Goal: Task Accomplishment & Management: Manage account settings

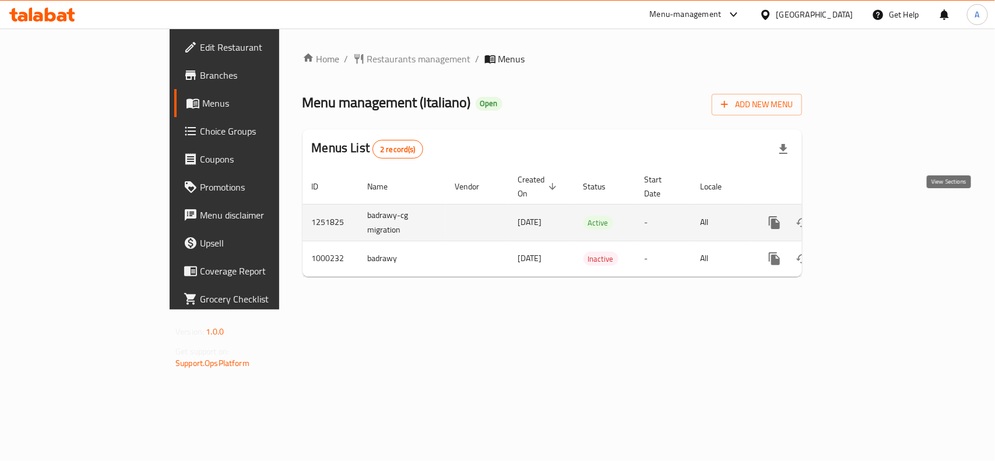
click at [864, 217] on icon "enhanced table" at bounding box center [858, 222] width 10 height 10
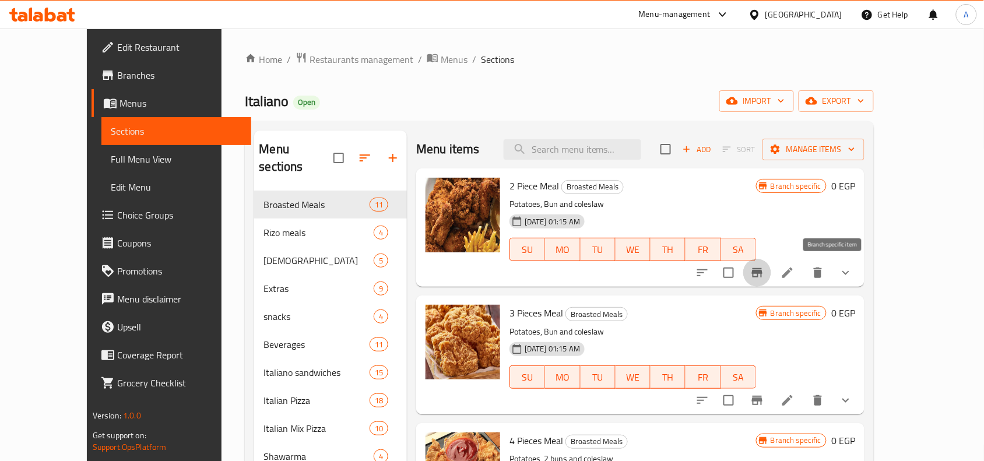
click at [762, 272] on icon "Branch-specific-item" at bounding box center [757, 272] width 10 height 9
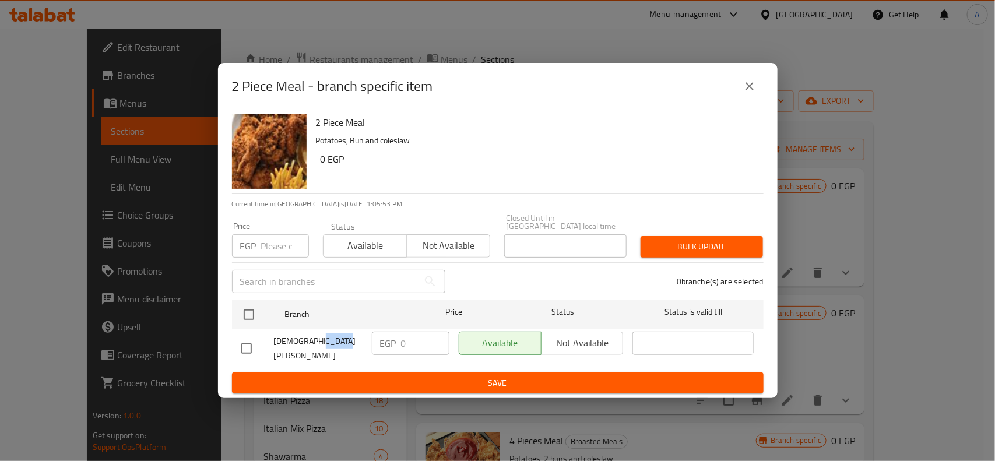
drag, startPoint x: 311, startPoint y: 342, endPoint x: 335, endPoint y: 342, distance: 24.5
click at [335, 342] on span "Italiano ahmed zaki" at bounding box center [318, 348] width 89 height 29
click at [746, 89] on icon "close" at bounding box center [750, 86] width 14 height 14
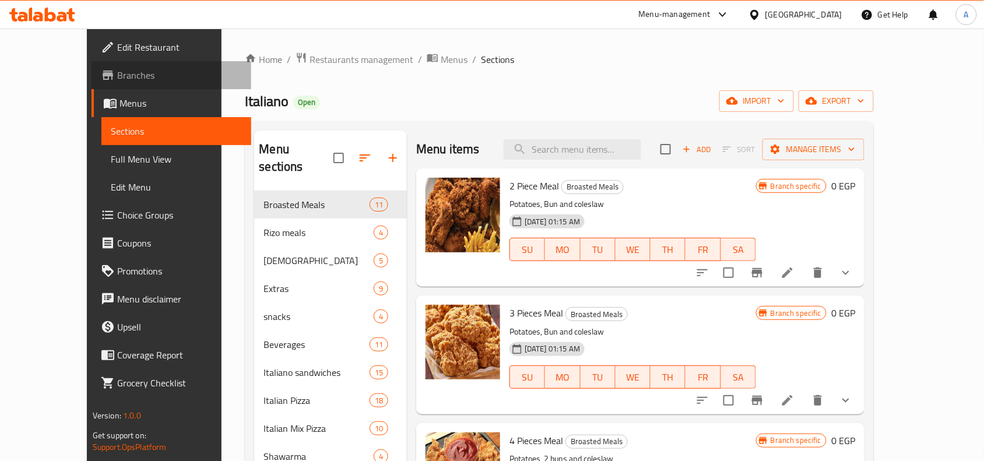
click at [117, 80] on span "Branches" at bounding box center [179, 75] width 125 height 14
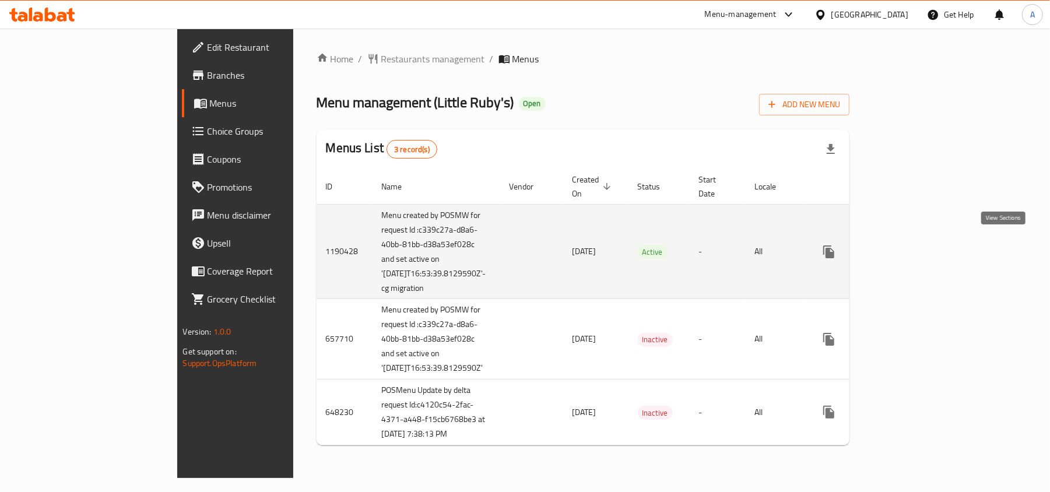
click at [918, 247] on icon "enhanced table" at bounding box center [912, 252] width 10 height 10
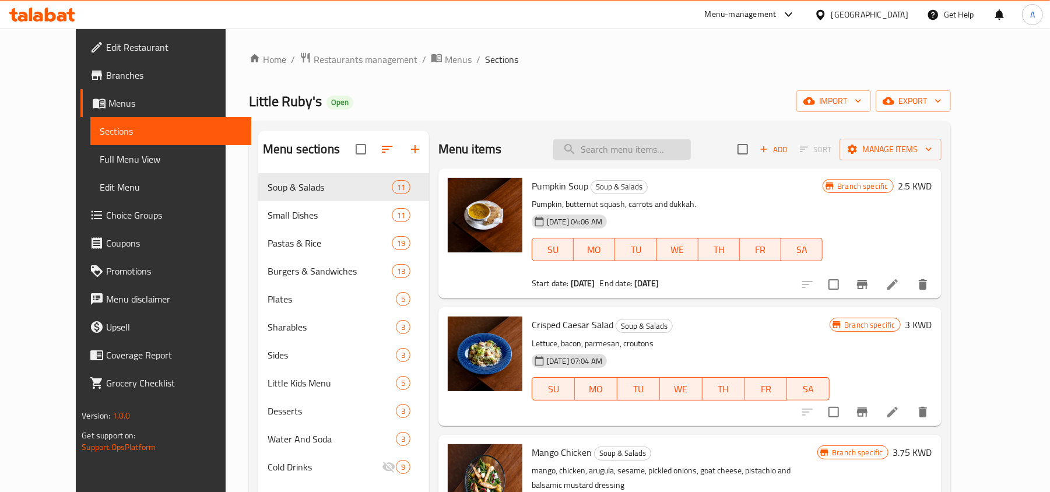
click at [643, 155] on input "search" at bounding box center [622, 149] width 138 height 20
paste input "items Milano"
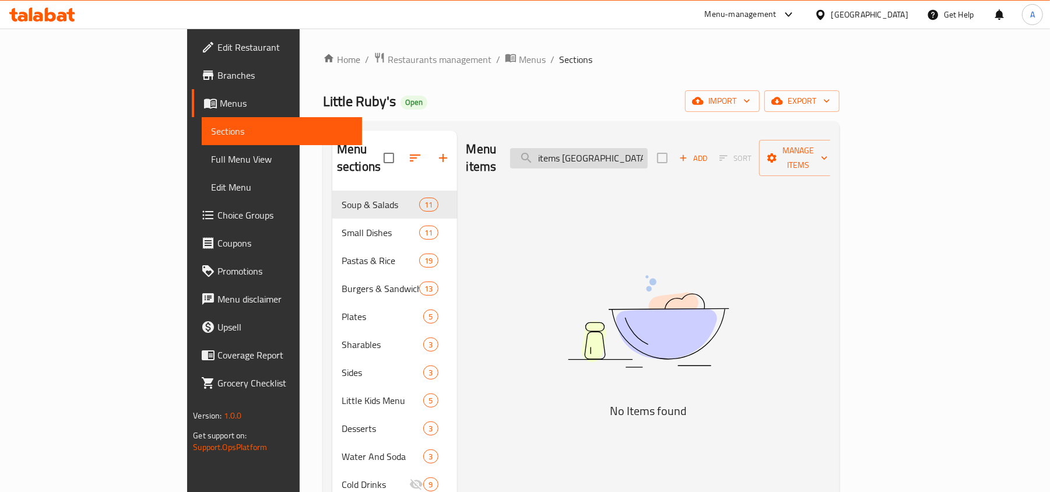
click at [622, 152] on input "items Milano" at bounding box center [579, 158] width 138 height 20
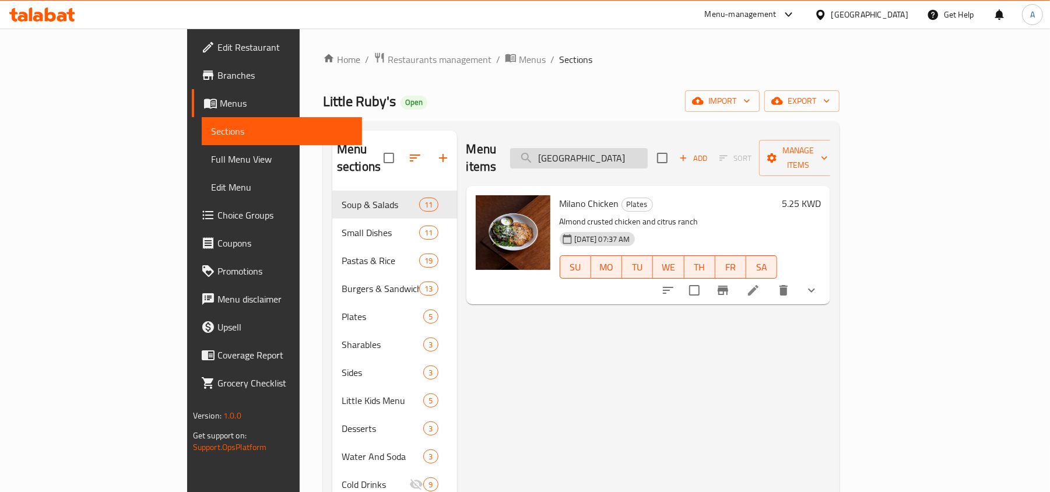
click at [648, 153] on input "Milano" at bounding box center [579, 158] width 138 height 20
paste input "Club Sandwich"
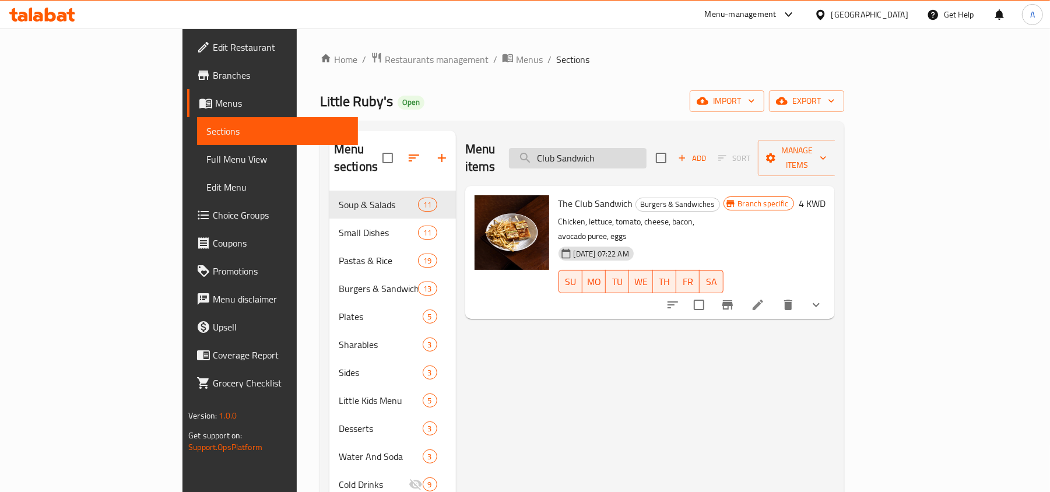
click at [604, 148] on input "Club Sandwich" at bounding box center [578, 158] width 138 height 20
click at [646, 152] on input "Club Sandwich" at bounding box center [578, 158] width 138 height 20
paste input "Baby Potato"
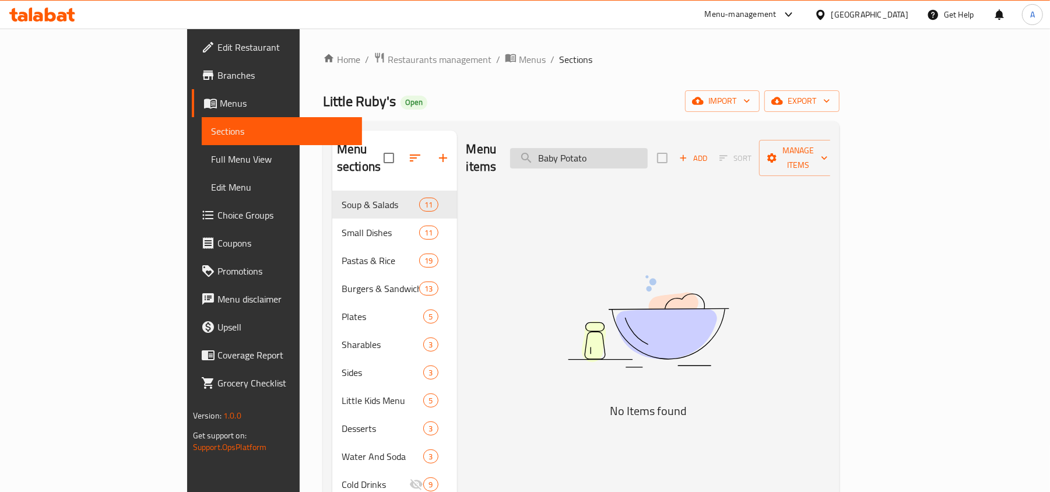
click at [606, 150] on input "Baby Potato" at bounding box center [579, 158] width 138 height 20
click at [646, 149] on input "Baby Potato" at bounding box center [579, 158] width 138 height 20
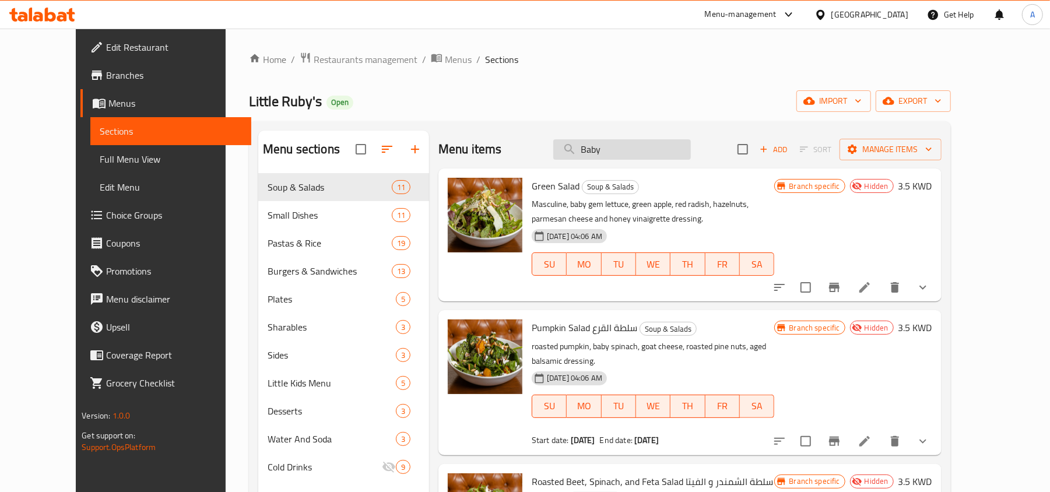
click at [600, 147] on input "Baby" at bounding box center [622, 149] width 138 height 20
paste input "Cripsy Ceaser"
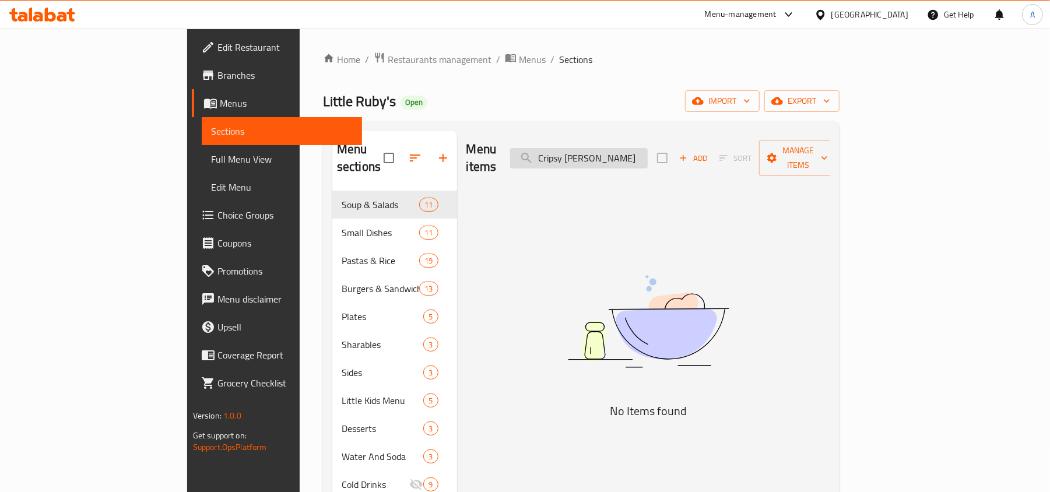
click at [609, 153] on input "Cripsy Ceaser" at bounding box center [579, 158] width 138 height 20
click at [648, 154] on input "Cripsy Ceaser" at bounding box center [579, 158] width 138 height 20
click at [648, 150] on input "Crispy Creaser" at bounding box center [579, 158] width 138 height 20
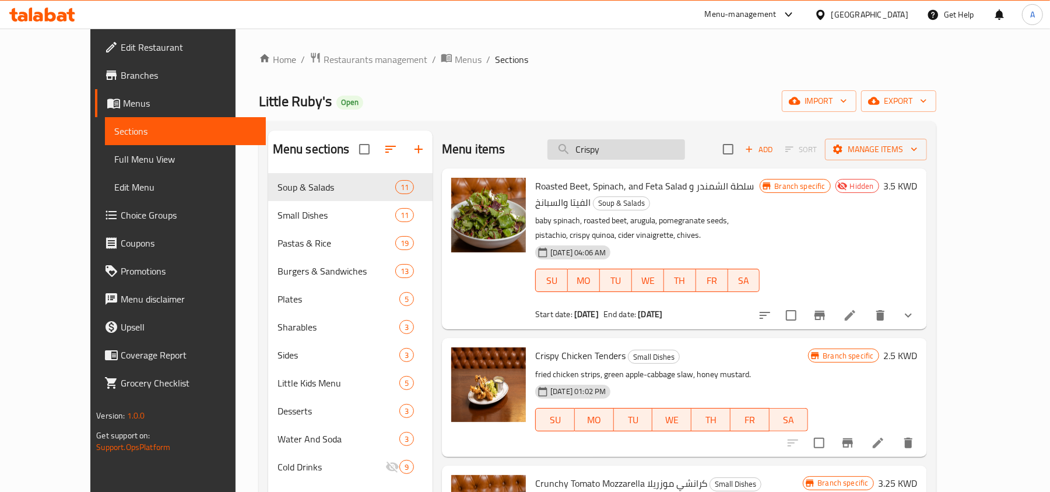
click at [625, 155] on input "Crispy" at bounding box center [616, 149] width 138 height 20
paste input "Bleecker"
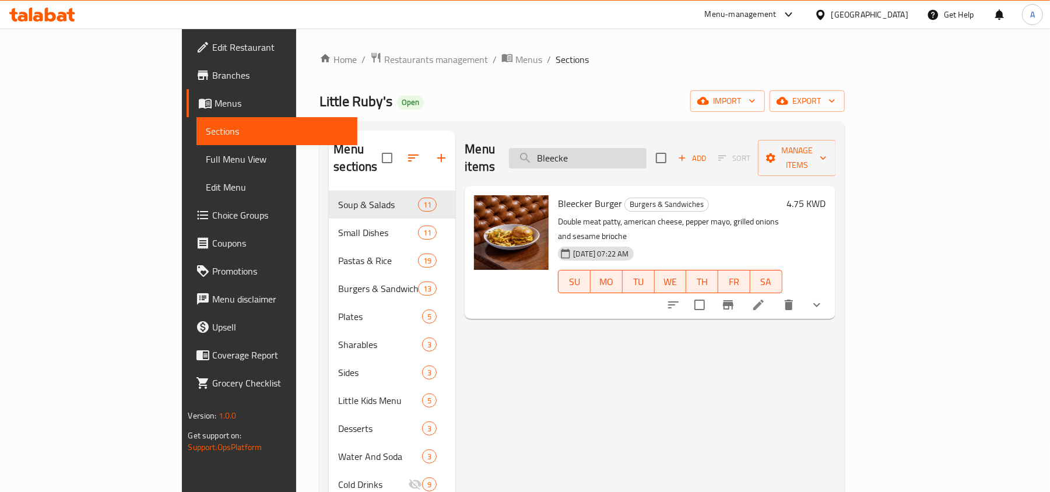
click at [609, 148] on input "Bleecke" at bounding box center [578, 158] width 138 height 20
type input "Bleecke"
click at [891, 22] on div "Kuwait" at bounding box center [861, 15] width 112 height 28
click at [889, 17] on div "Kuwait" at bounding box center [869, 14] width 77 height 13
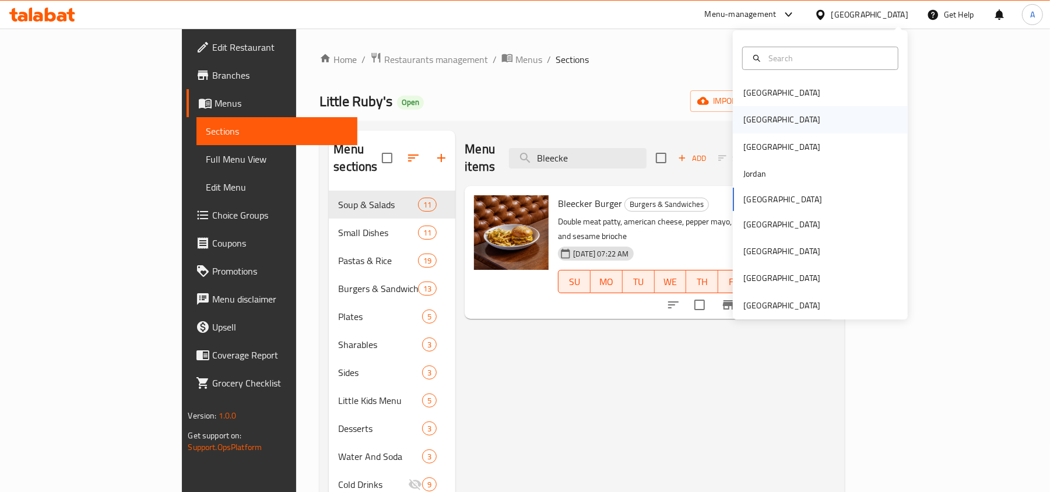
click at [756, 121] on div "[GEOGRAPHIC_DATA]" at bounding box center [782, 119] width 96 height 27
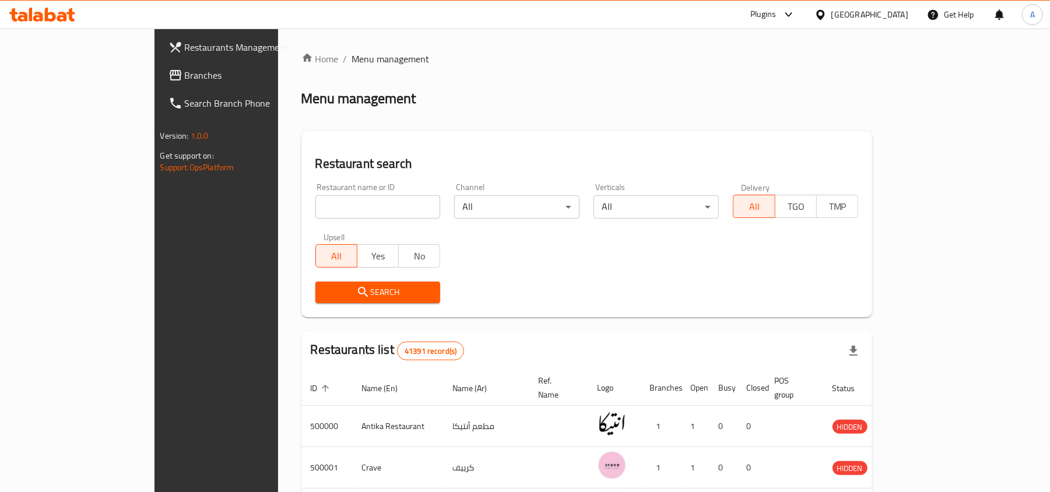
click at [308, 220] on div "Restaurant name or ID Restaurant name or ID" at bounding box center [377, 201] width 139 height 50
click at [308, 219] on div "Restaurant name or ID Restaurant name or ID" at bounding box center [377, 201] width 139 height 50
click at [315, 214] on input "search" at bounding box center [377, 206] width 125 height 23
paste input "703806"
type input "703806"
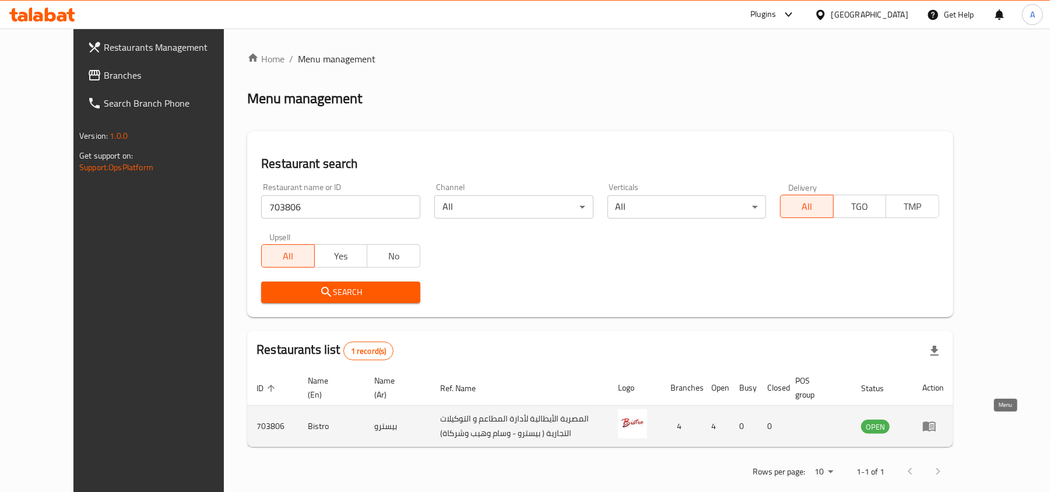
click at [935, 423] on icon "enhanced table" at bounding box center [929, 427] width 13 height 10
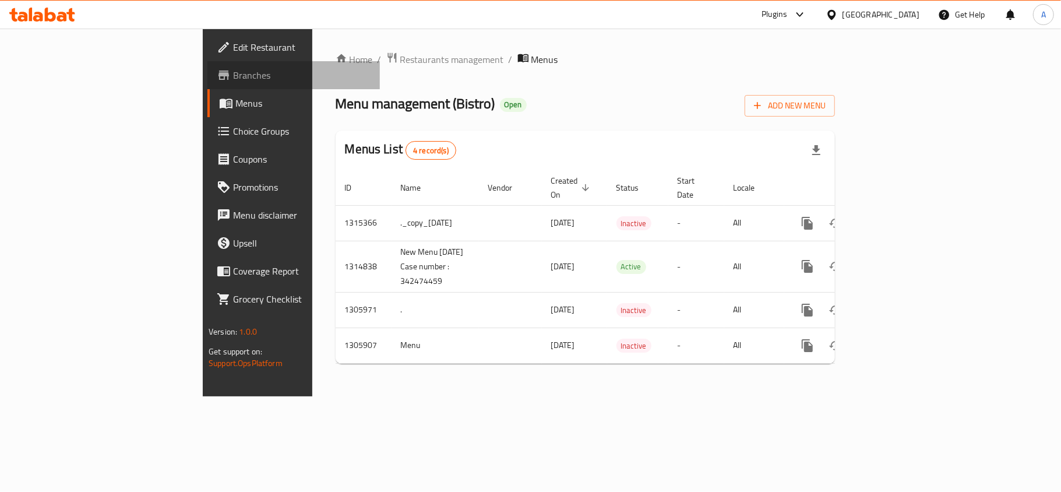
click at [217, 77] on icon at bounding box center [224, 75] width 14 height 14
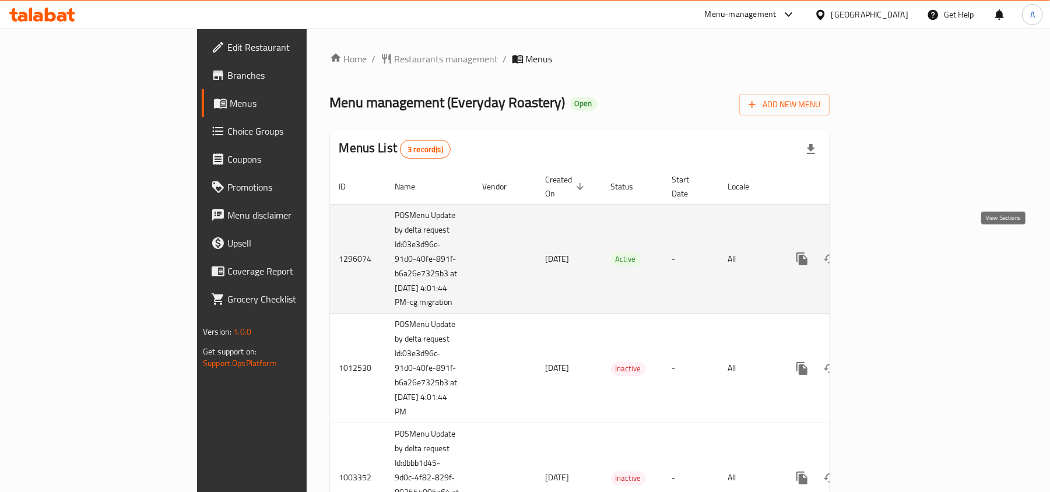
click at [900, 248] on link "enhanced table" at bounding box center [886, 259] width 28 height 28
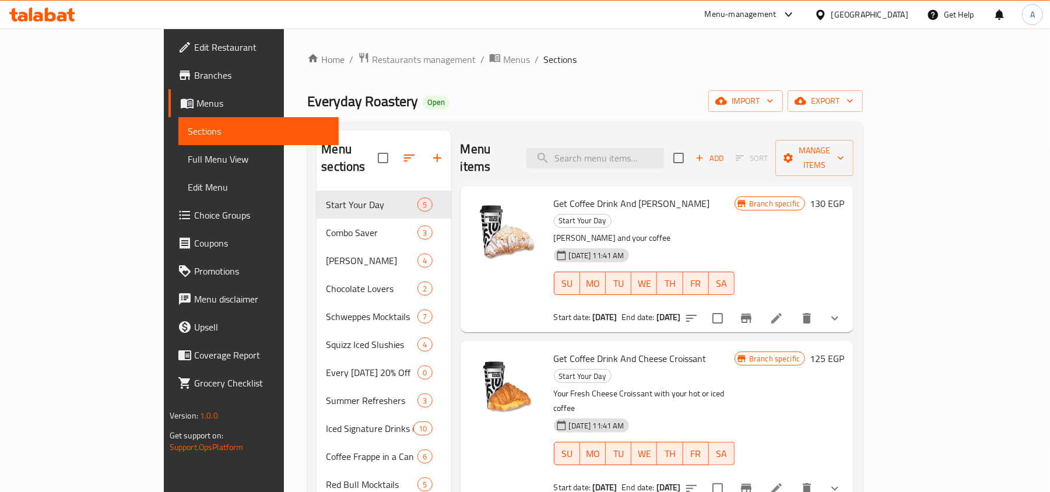
click at [684, 161] on div "Menu items Add Sort Manage items" at bounding box center [656, 158] width 393 height 55
click at [664, 148] on input "search" at bounding box center [595, 158] width 138 height 20
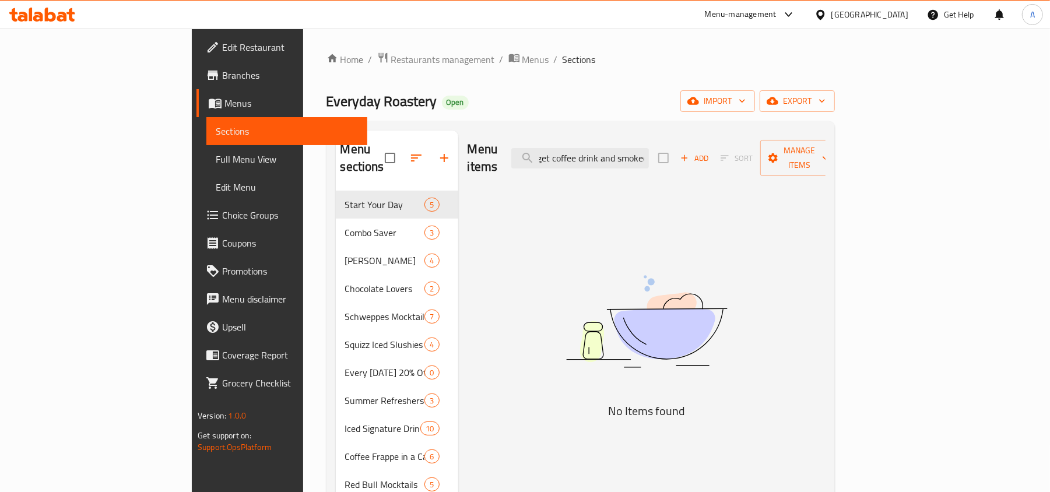
scroll to position [0, 7]
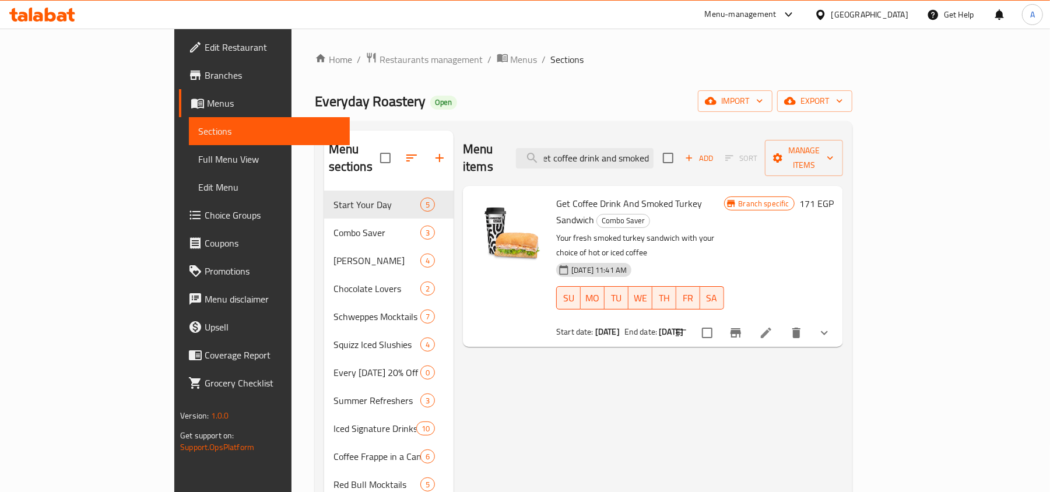
type input "get coffee drink and smoked"
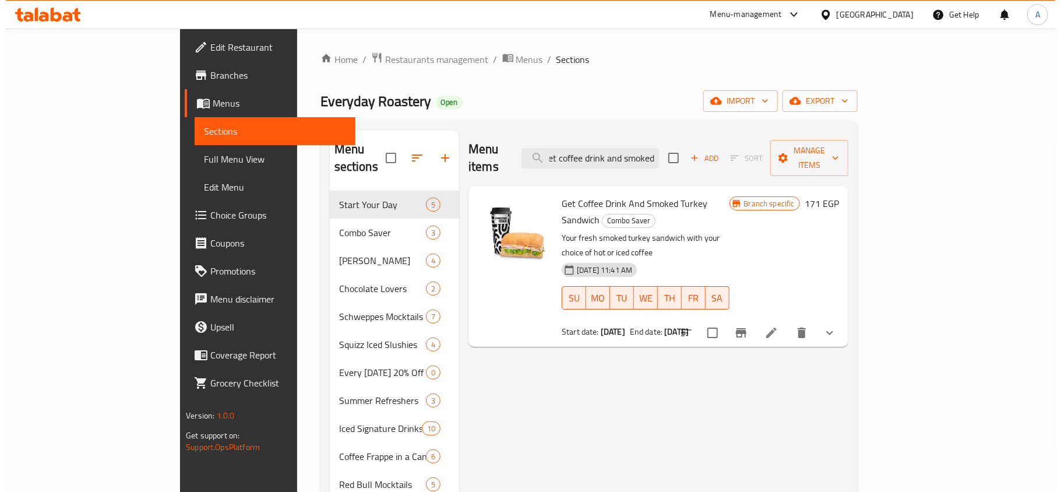
scroll to position [0, 0]
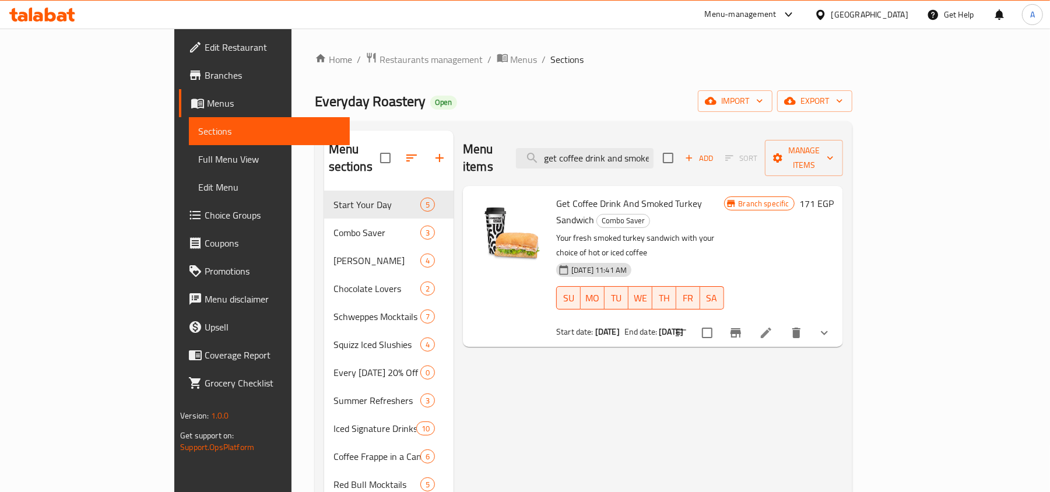
click at [741, 328] on icon "Branch-specific-item" at bounding box center [735, 332] width 10 height 9
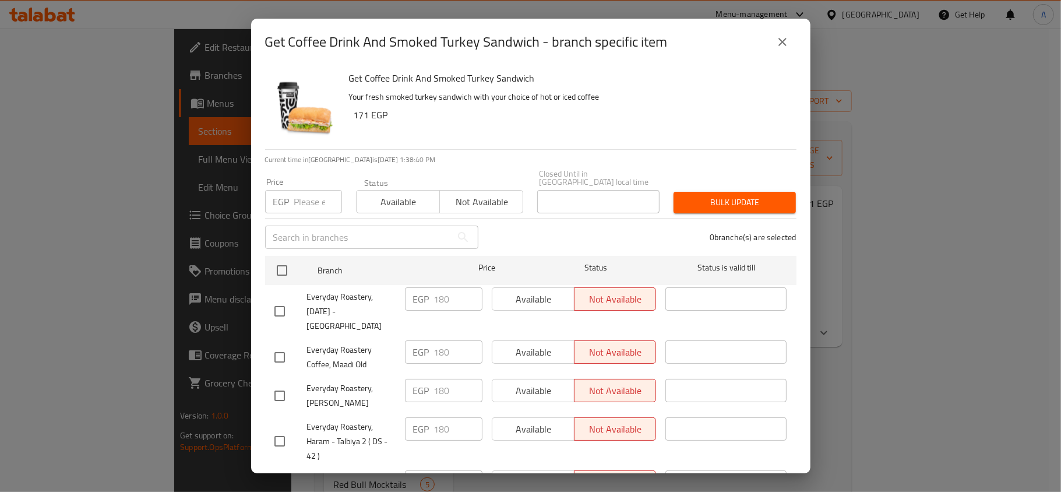
click at [783, 47] on icon "close" at bounding box center [783, 42] width 14 height 14
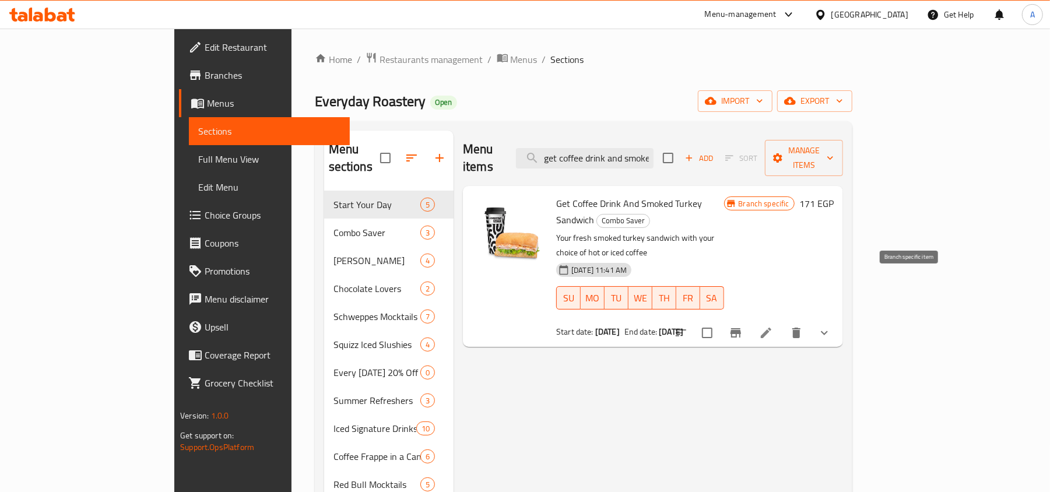
click at [741, 328] on icon "Branch-specific-item" at bounding box center [735, 332] width 10 height 9
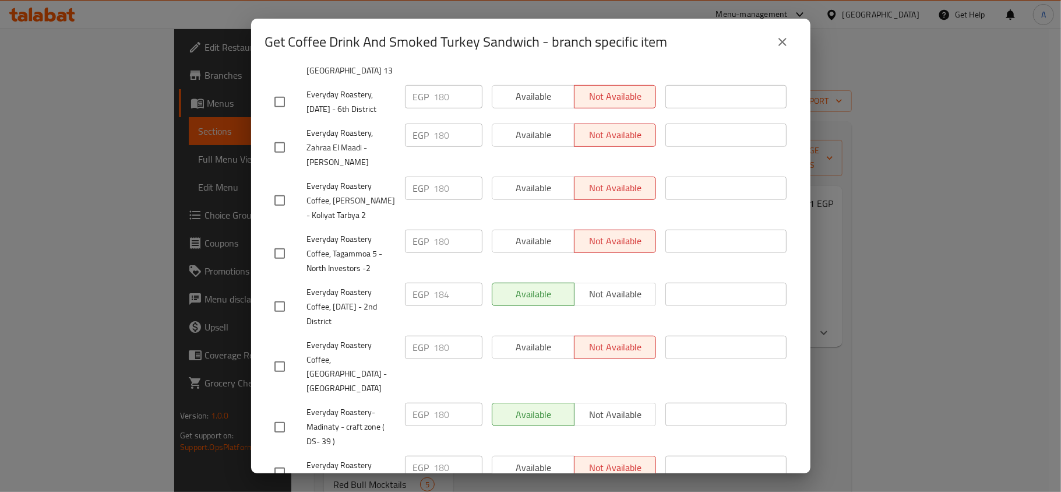
scroll to position [621, 0]
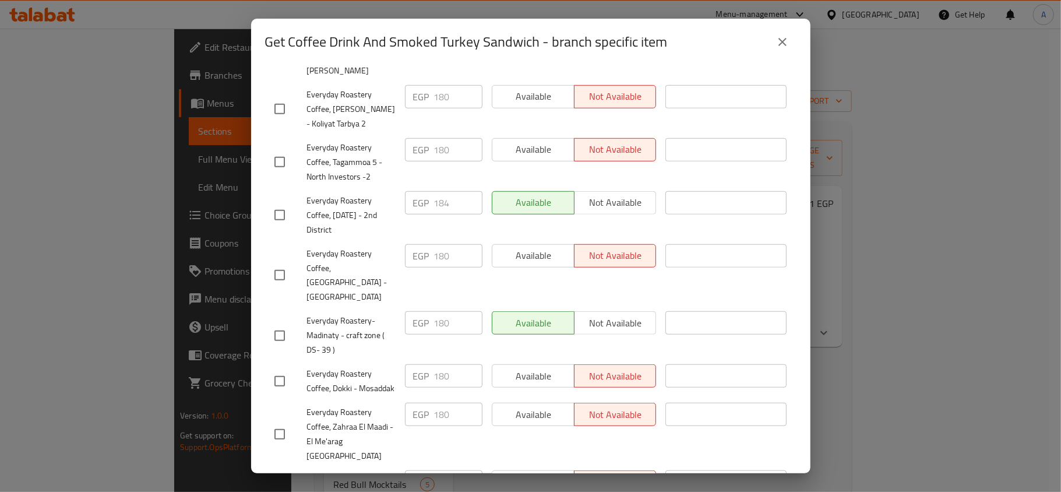
click at [785, 41] on icon "close" at bounding box center [783, 42] width 14 height 14
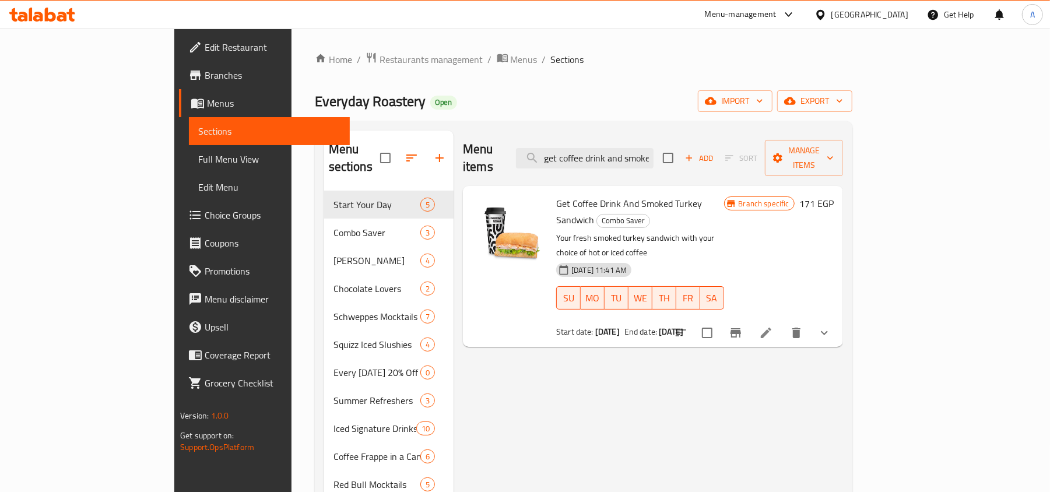
click at [741, 328] on icon "Branch-specific-item" at bounding box center [735, 332] width 10 height 9
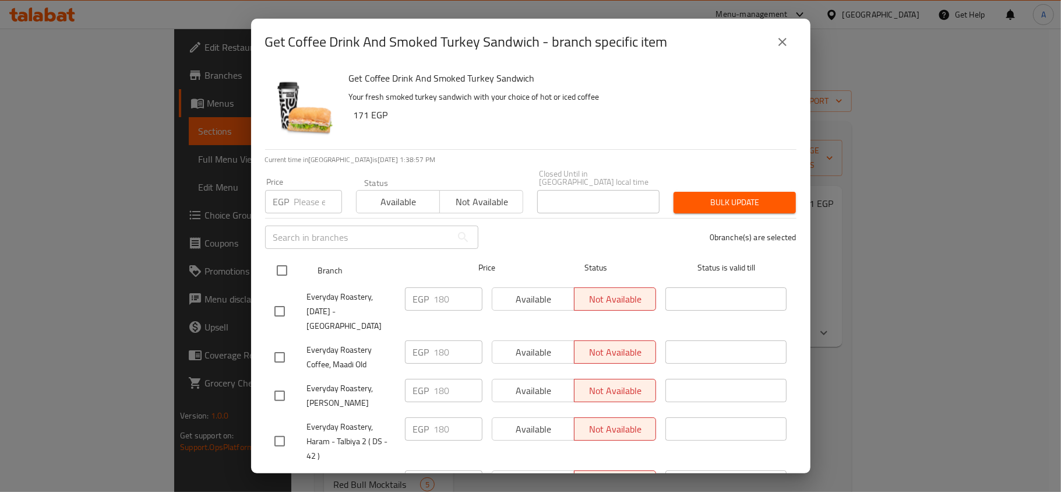
click at [278, 258] on input "checkbox" at bounding box center [282, 270] width 24 height 24
checkbox input "true"
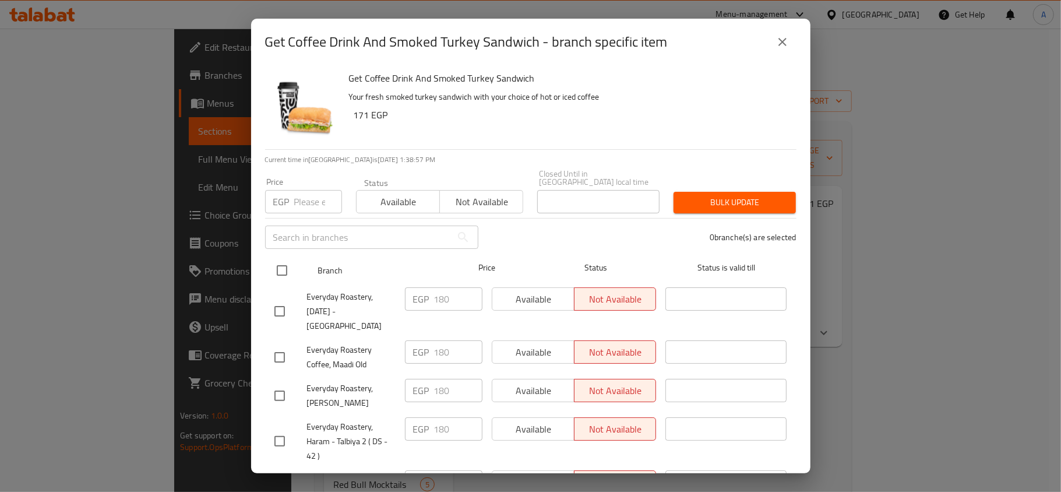
checkbox input "true"
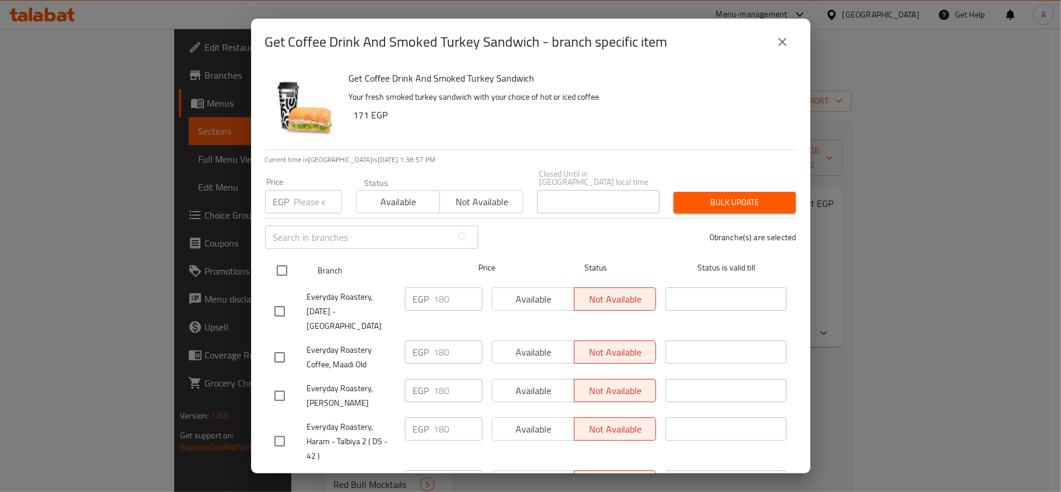
checkbox input "true"
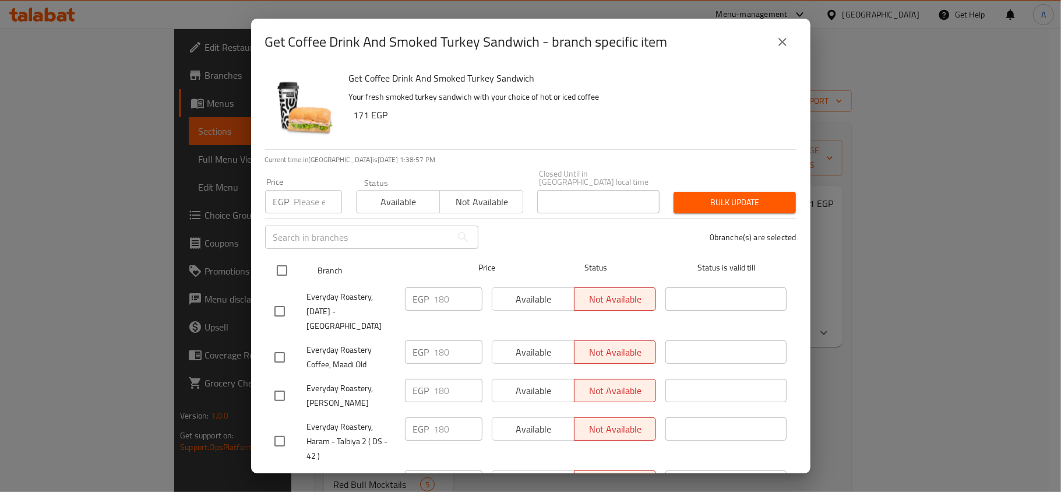
checkbox input "true"
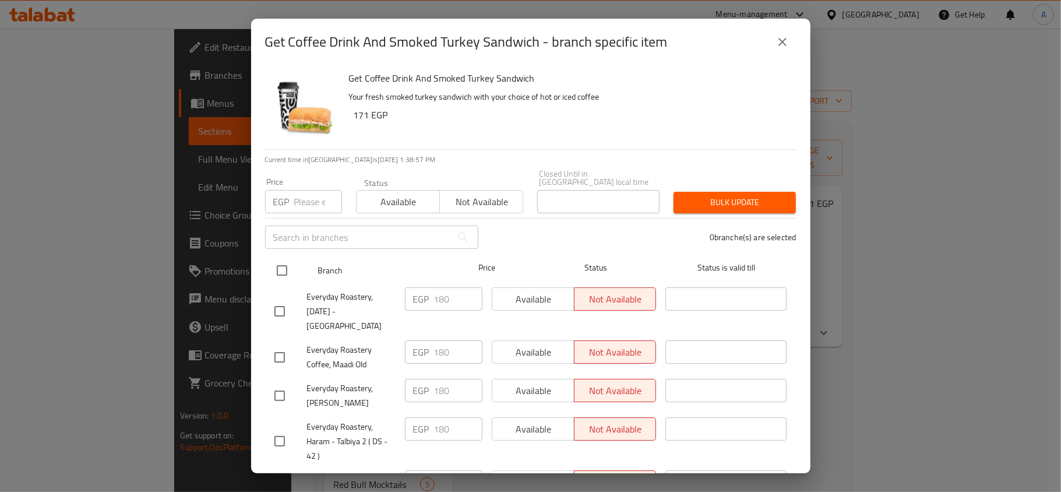
checkbox input "true"
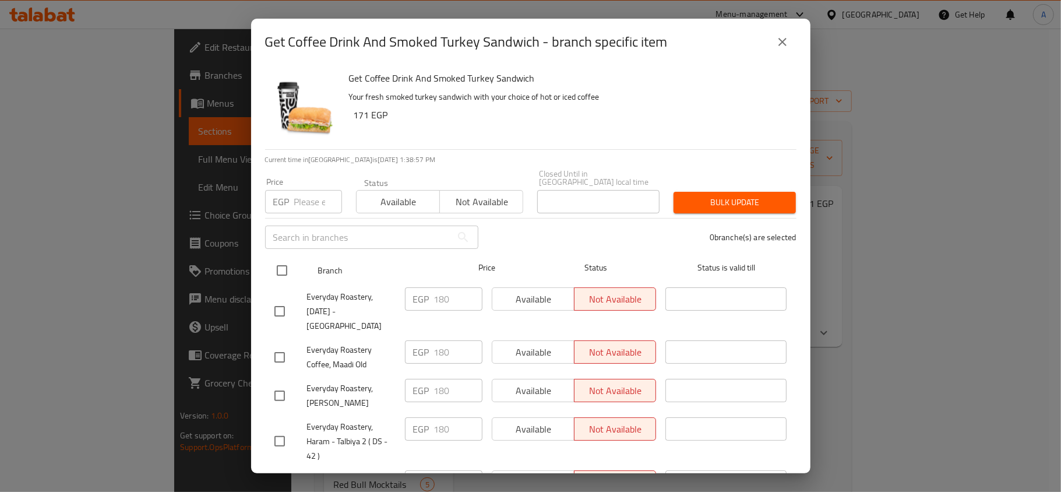
checkbox input "true"
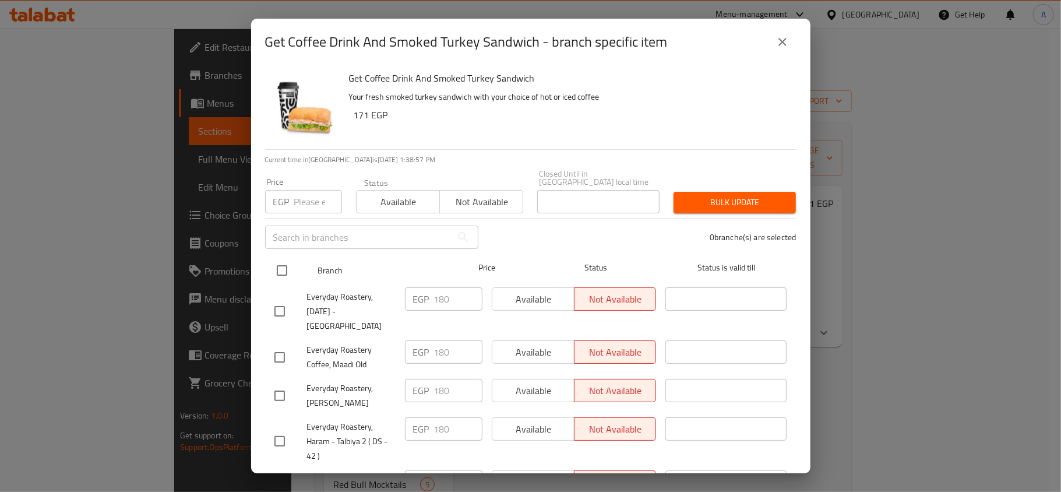
checkbox input "true"
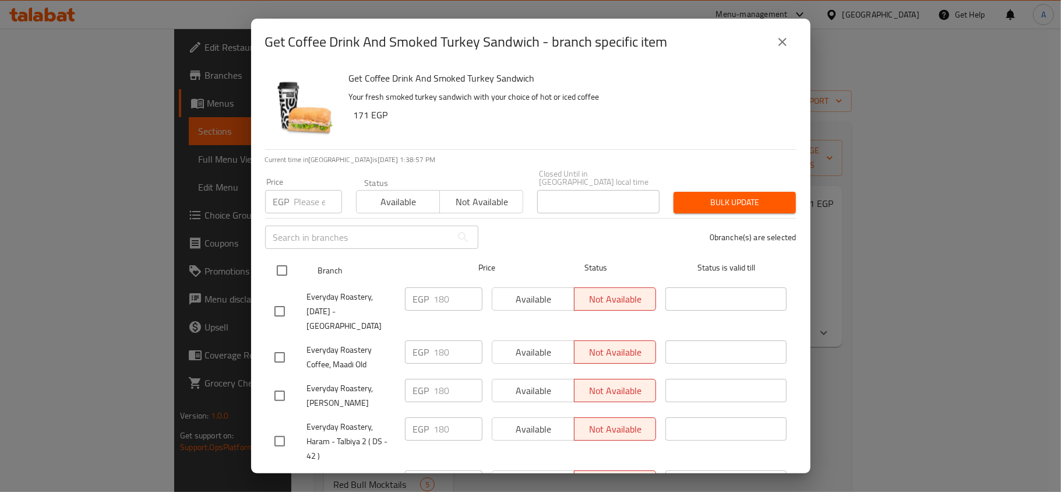
checkbox input "true"
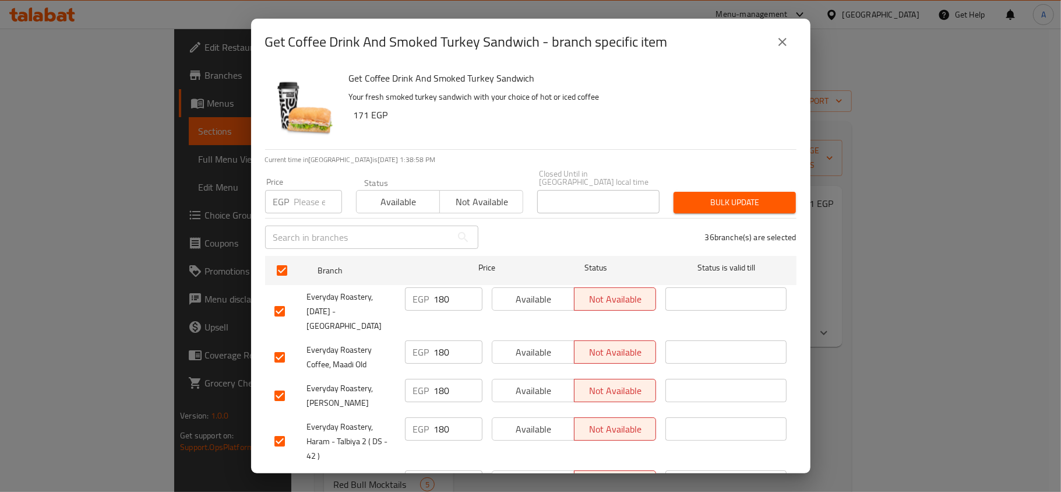
click at [304, 197] on input "number" at bounding box center [318, 201] width 48 height 23
type input "184"
click at [442, 150] on div "Get Coffee Drink And Smoked Turkey Sandwich Your fresh smoked turkey sandwich w…" at bounding box center [531, 269] width 560 height 408
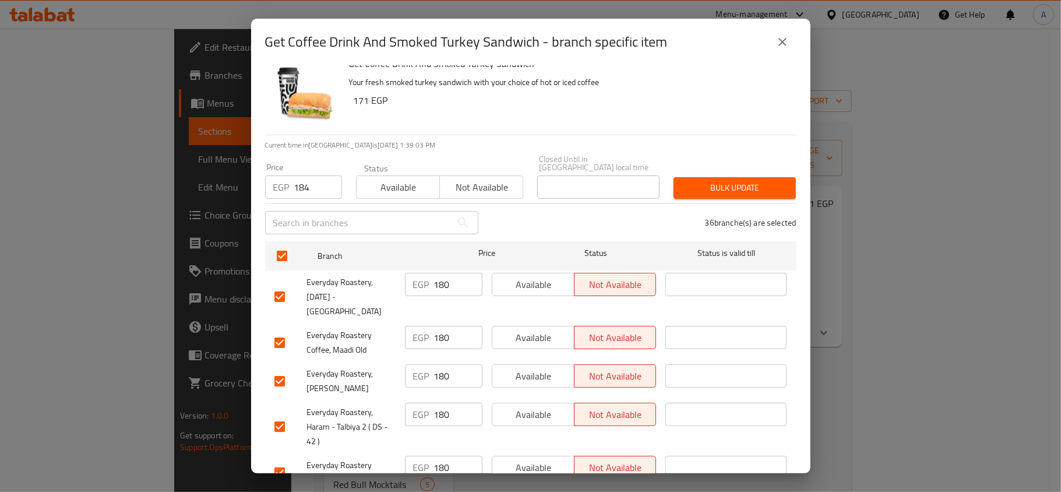
scroll to position [0, 0]
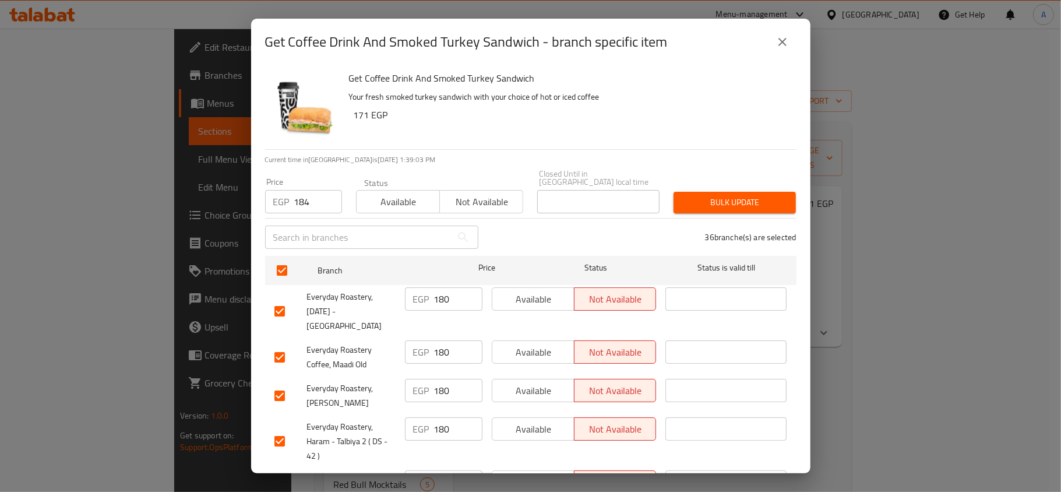
click at [743, 196] on span "Bulk update" at bounding box center [735, 202] width 104 height 15
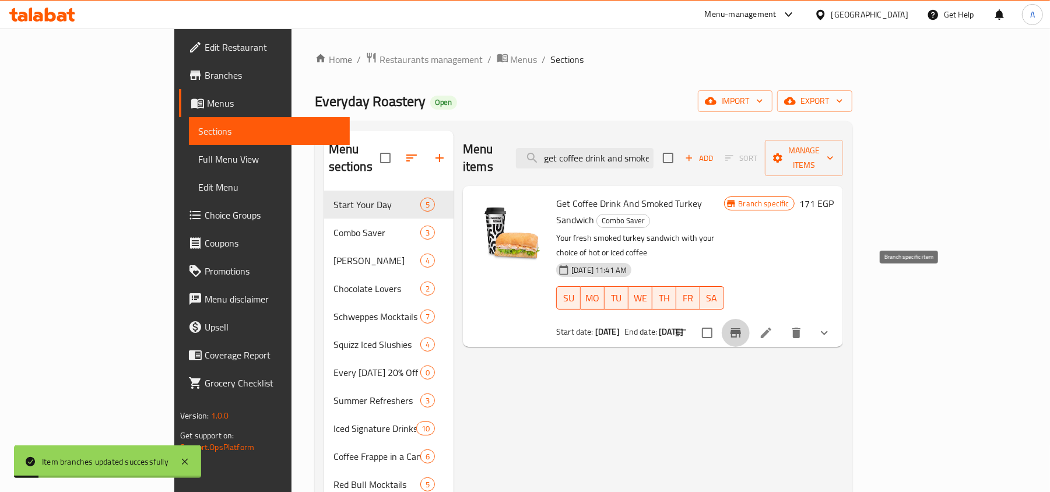
click at [750, 319] on button "Branch-specific-item" at bounding box center [736, 333] width 28 height 28
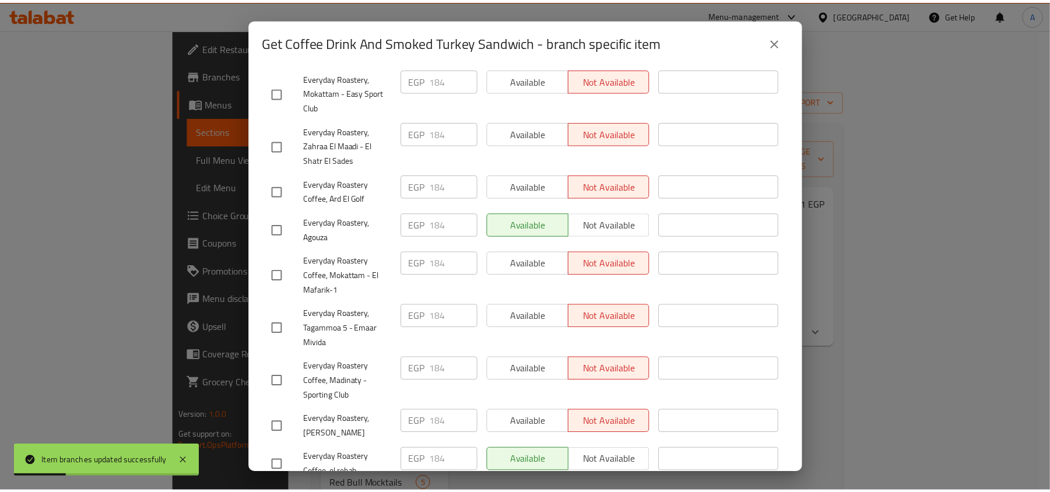
scroll to position [1553, 0]
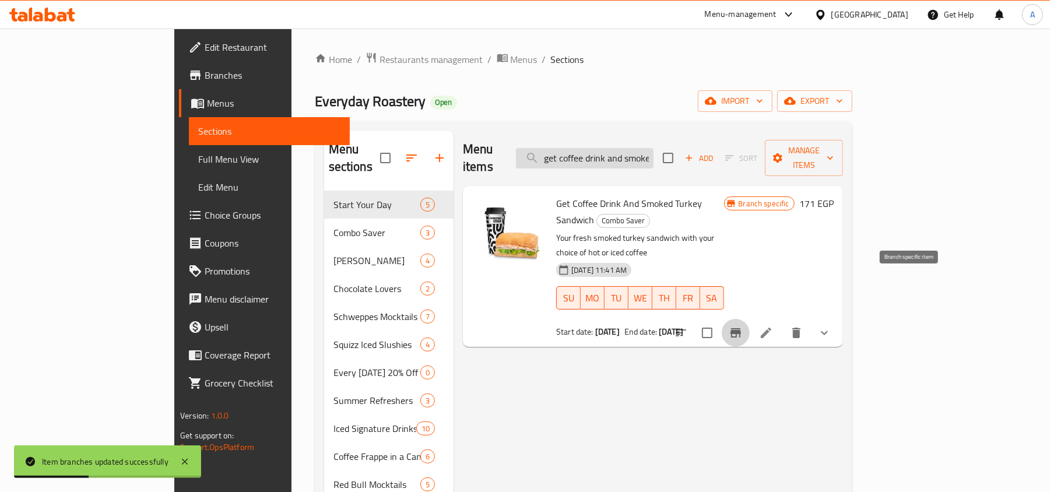
click at [653, 154] on input "get coffee drink and smoked" at bounding box center [585, 158] width 138 height 20
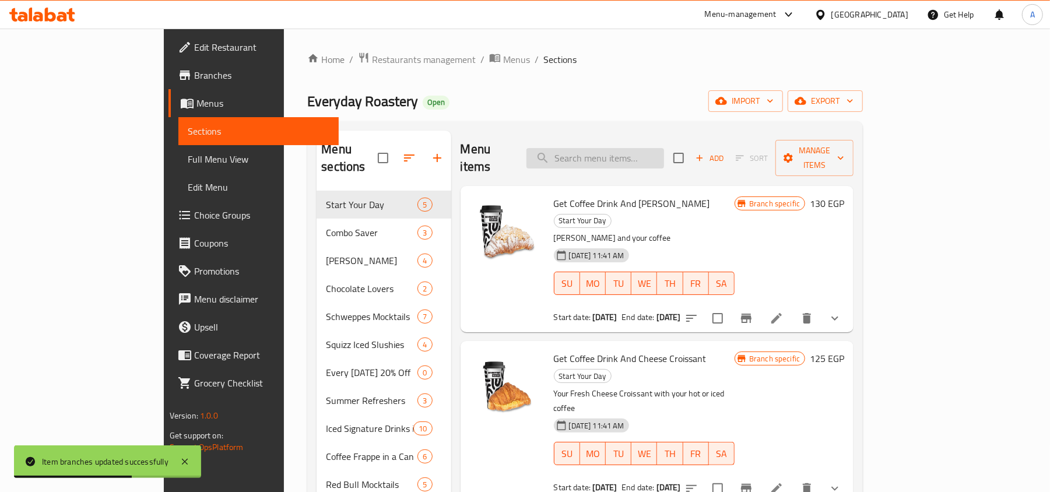
click at [660, 148] on input "search" at bounding box center [595, 158] width 138 height 20
paste input "get coffee drink and smoked"
type input "get coffee drink and smoked"
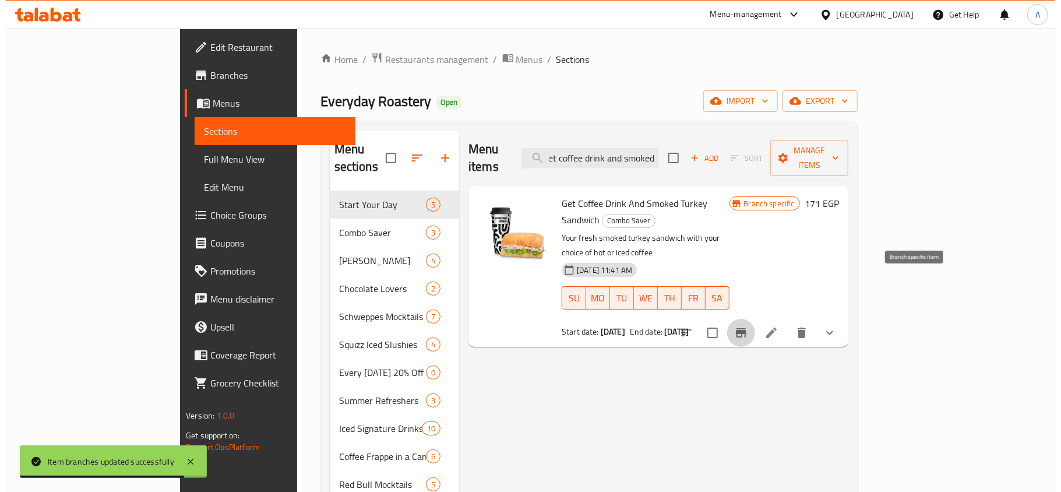
scroll to position [0, 0]
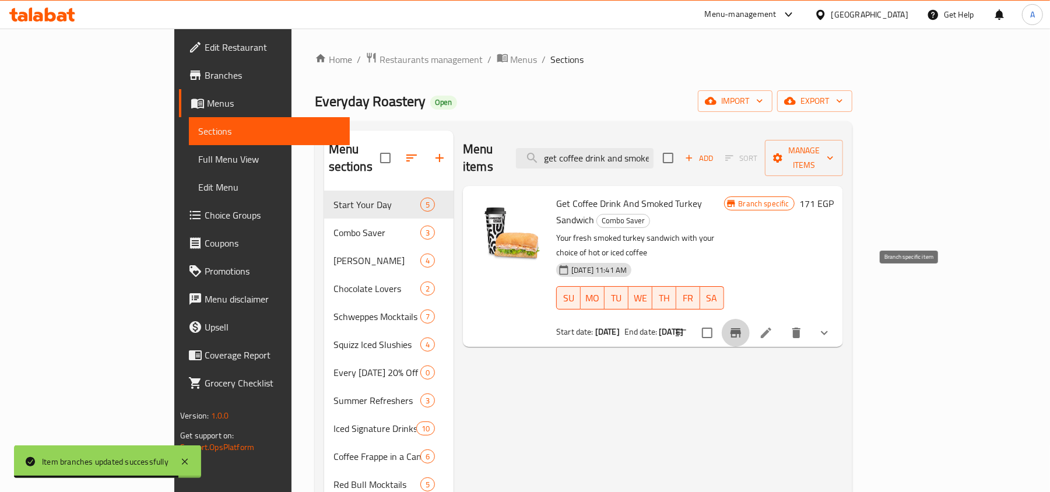
click at [750, 319] on button "Branch-specific-item" at bounding box center [736, 333] width 28 height 28
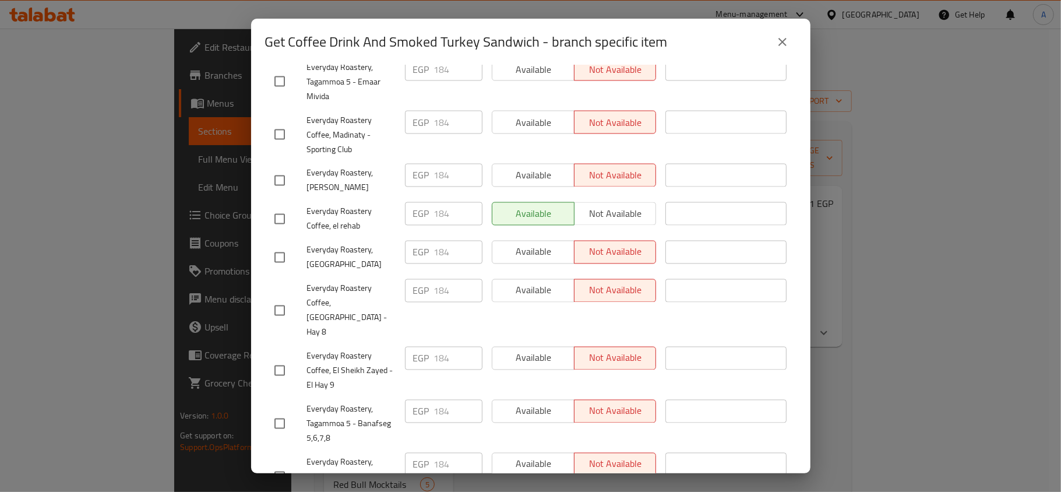
scroll to position [1553, 0]
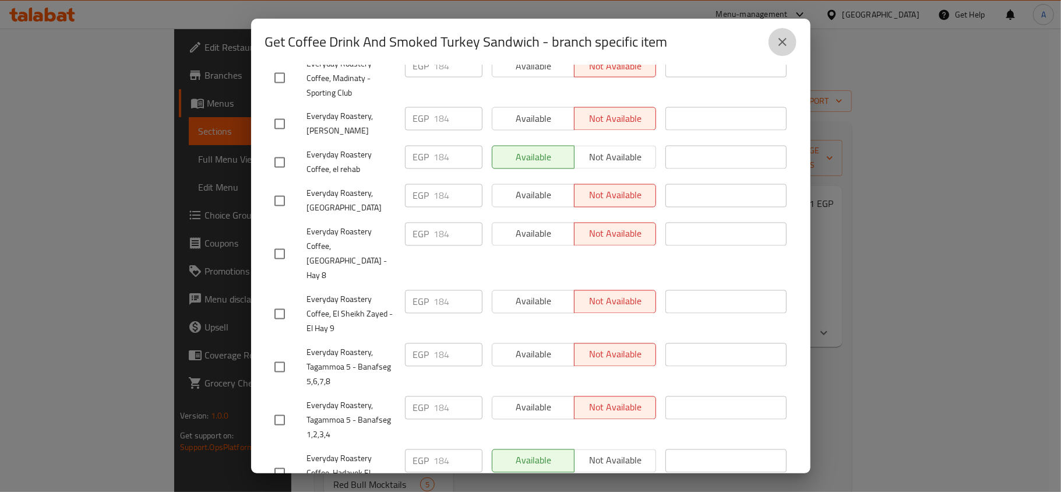
click at [786, 49] on button "close" at bounding box center [783, 42] width 28 height 28
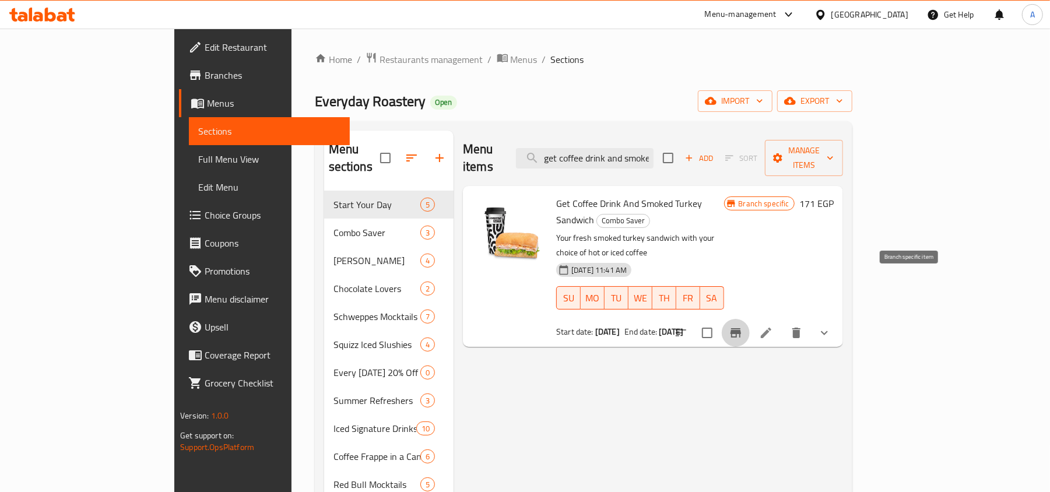
click at [743, 326] on icon "Branch-specific-item" at bounding box center [736, 333] width 14 height 14
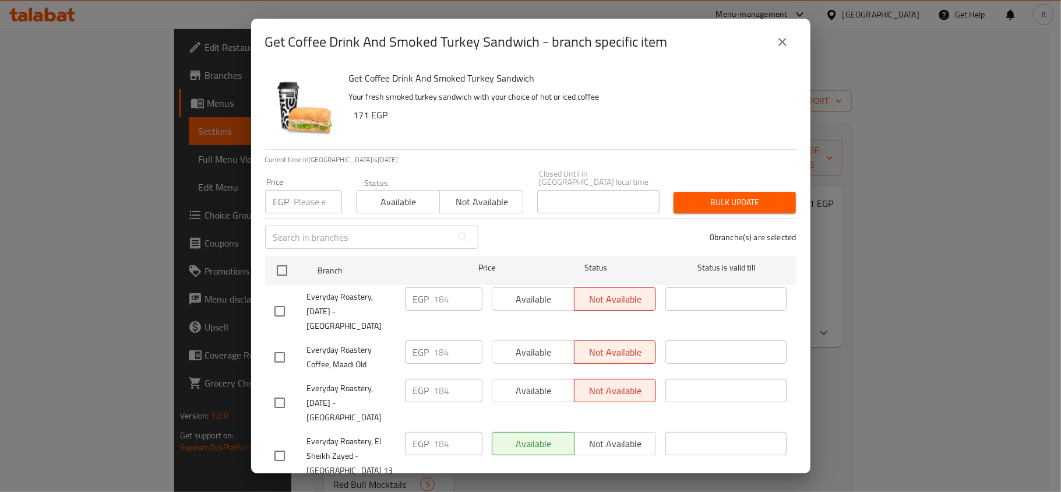
click at [547, 132] on div "Get Coffee Drink And Smoked Turkey Sandwich Your fresh smoked turkey sandwich w…" at bounding box center [568, 107] width 448 height 84
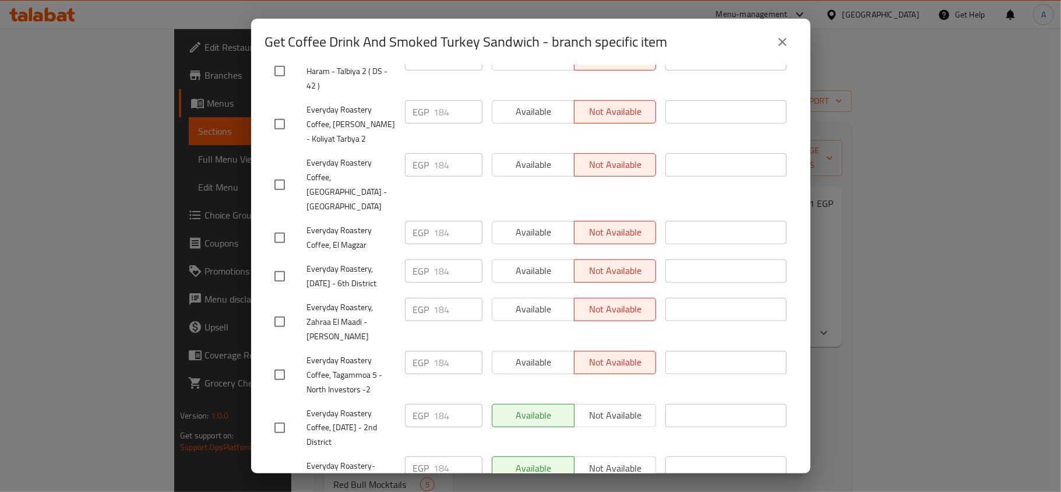
click at [344, 300] on span "Everyday Roastery, Zahraa El Maadi - Ebad El Rahman" at bounding box center [351, 322] width 89 height 44
copy span "Everyday Roastery, Zahraa El Maadi - Ebad El Rahman"
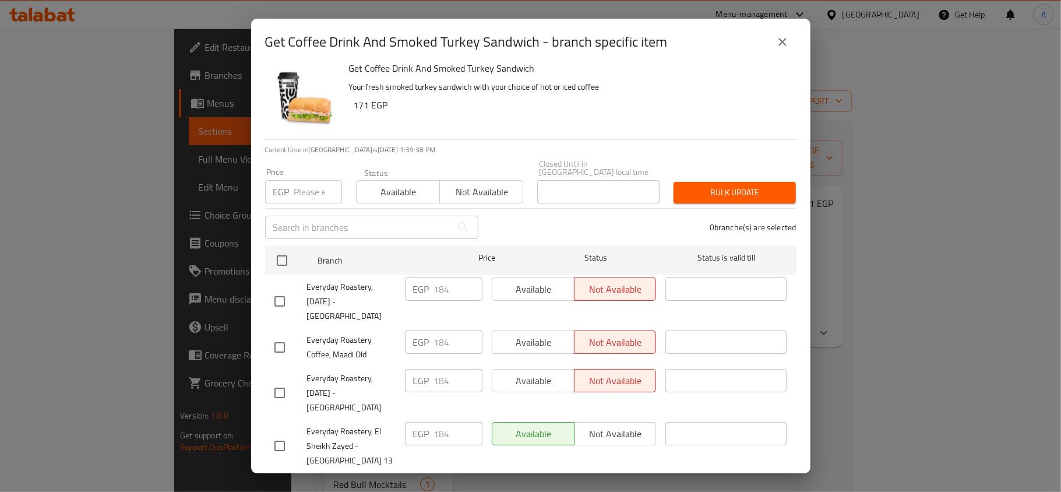
click at [260, 38] on div "Get Coffee Drink And Smoked Turkey Sandwich - branch specific item" at bounding box center [531, 42] width 560 height 47
click at [273, 37] on h2 "Get Coffee Drink And Smoked Turkey Sandwich - branch specific item" at bounding box center [466, 42] width 403 height 19
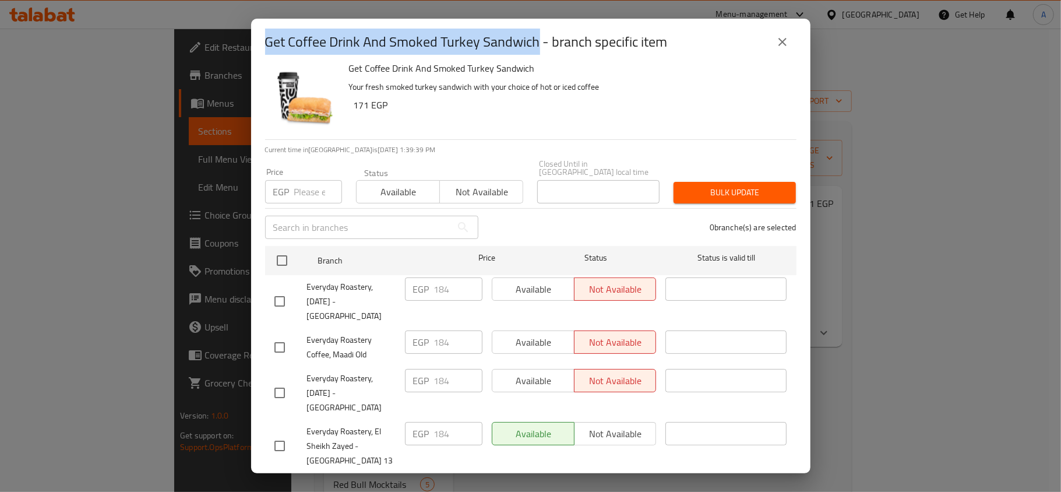
drag, startPoint x: 273, startPoint y: 37, endPoint x: 553, endPoint y: 33, distance: 279.8
click at [504, 41] on h2 "Get Coffee Drink And Smoked Turkey Sandwich - branch specific item" at bounding box center [466, 42] width 403 height 19
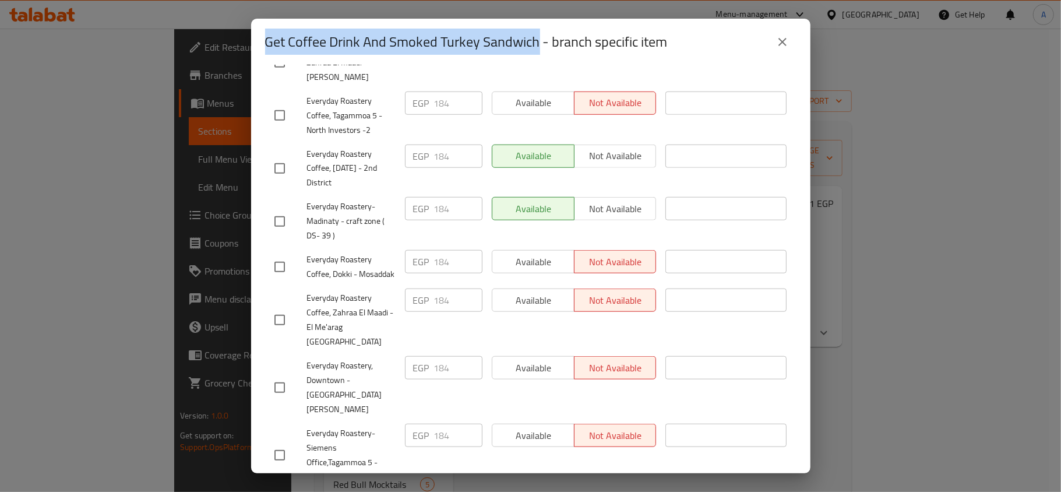
scroll to position [709, 0]
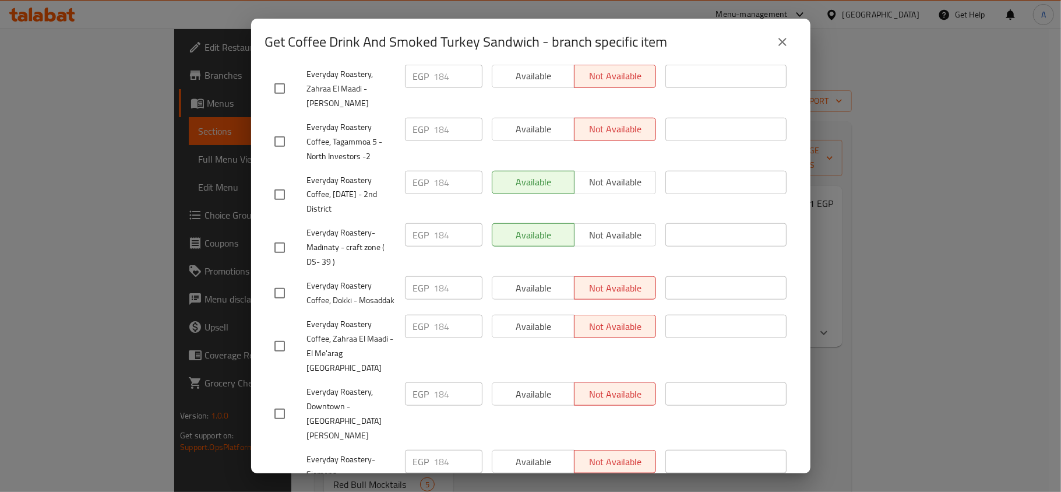
click at [357, 173] on span "Everyday Roastery Coffee, 6th of October - 2nd District" at bounding box center [351, 195] width 89 height 44
copy span "Everyday Roastery Coffee, 6th of October - 2nd District"
click at [280, 36] on h2 "Get Coffee Drink And Smoked Turkey Sandwich - branch specific item" at bounding box center [466, 42] width 403 height 19
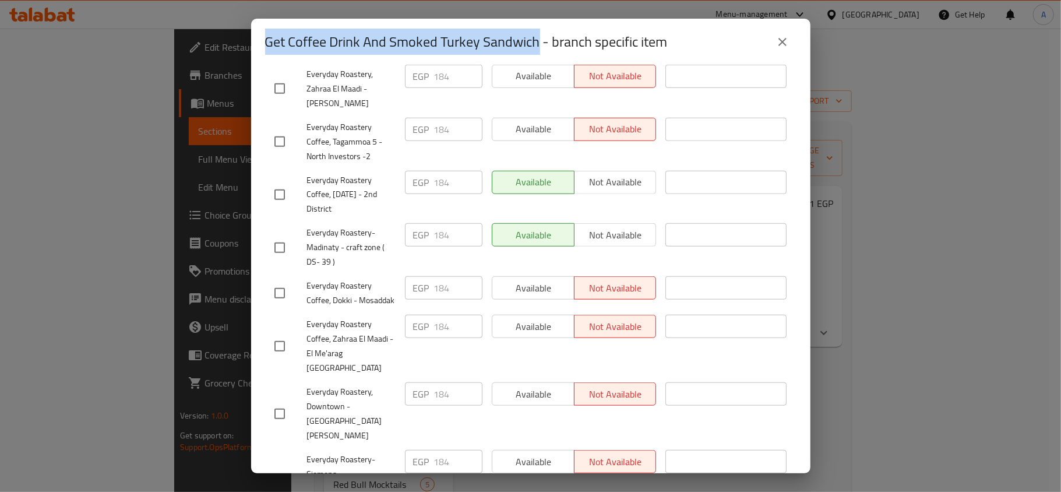
drag, startPoint x: 280, startPoint y: 36, endPoint x: 495, endPoint y: 40, distance: 215.1
click at [495, 40] on h2 "Get Coffee Drink And Smoked Turkey Sandwich - branch specific item" at bounding box center [466, 42] width 403 height 19
copy h2 "Get Coffee Drink And Smoked Turkey Sandwich"
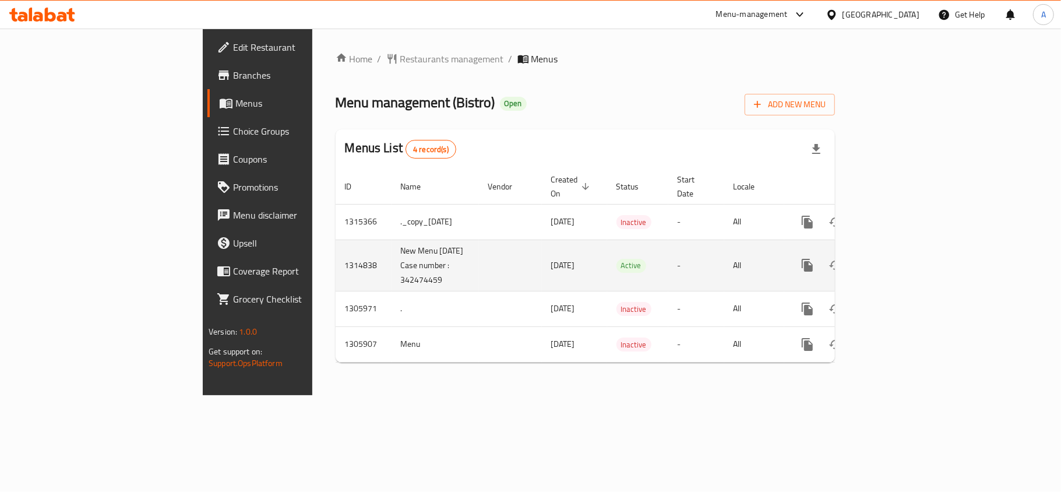
click at [392, 272] on td "New Menu 28-9-2025 Case number : 342474459" at bounding box center [435, 265] width 87 height 51
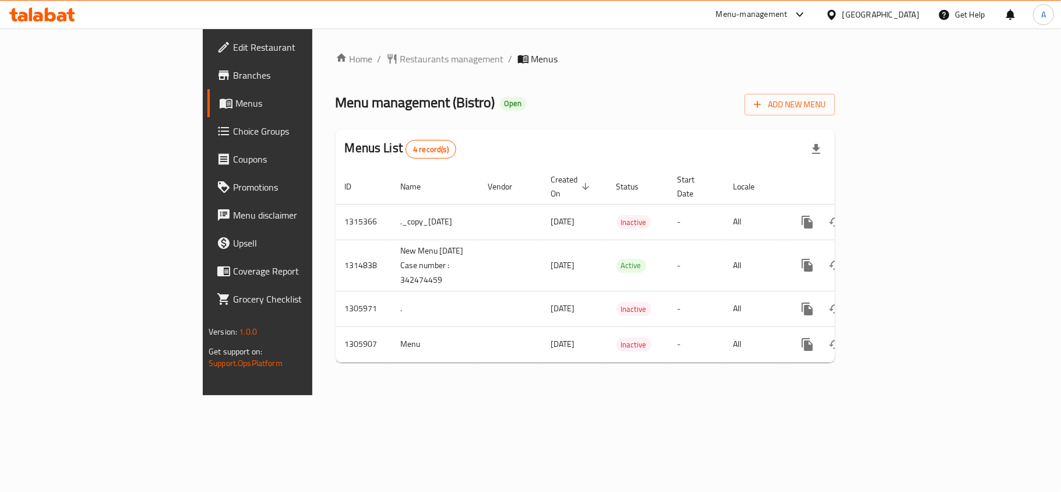
copy td "342474459"
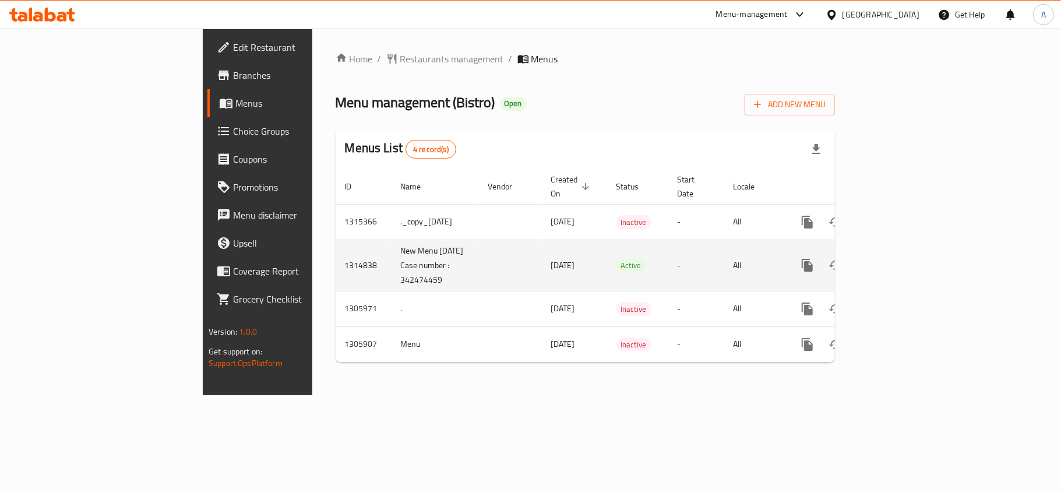
click at [915, 240] on td "enhanced table" at bounding box center [850, 265] width 131 height 51
click at [906, 251] on link "enhanced table" at bounding box center [892, 265] width 28 height 28
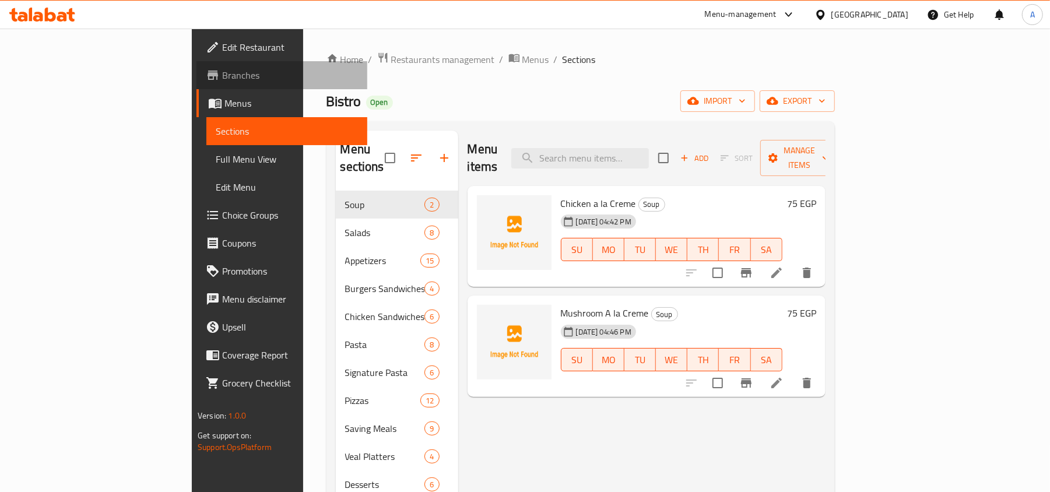
click at [222, 76] on span "Branches" at bounding box center [290, 75] width 136 height 14
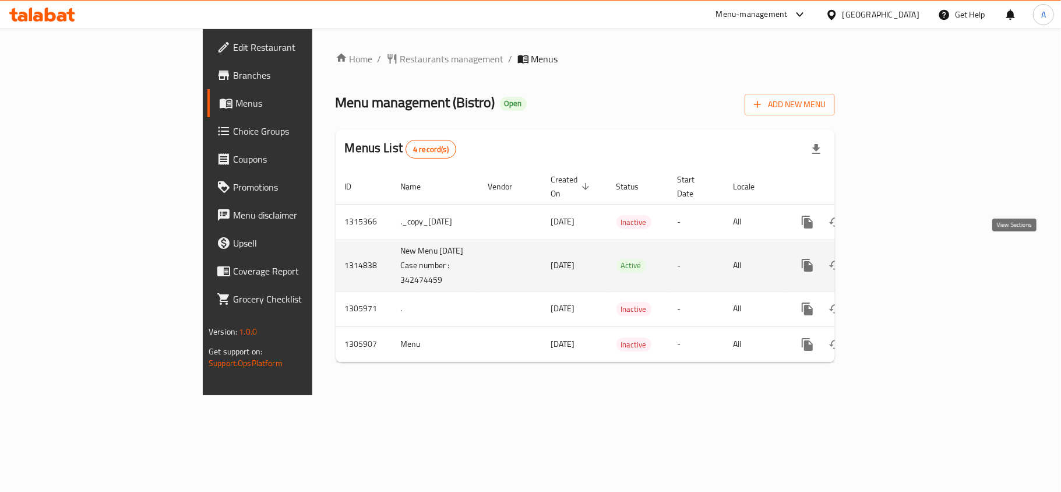
click at [906, 252] on link "enhanced table" at bounding box center [892, 265] width 28 height 28
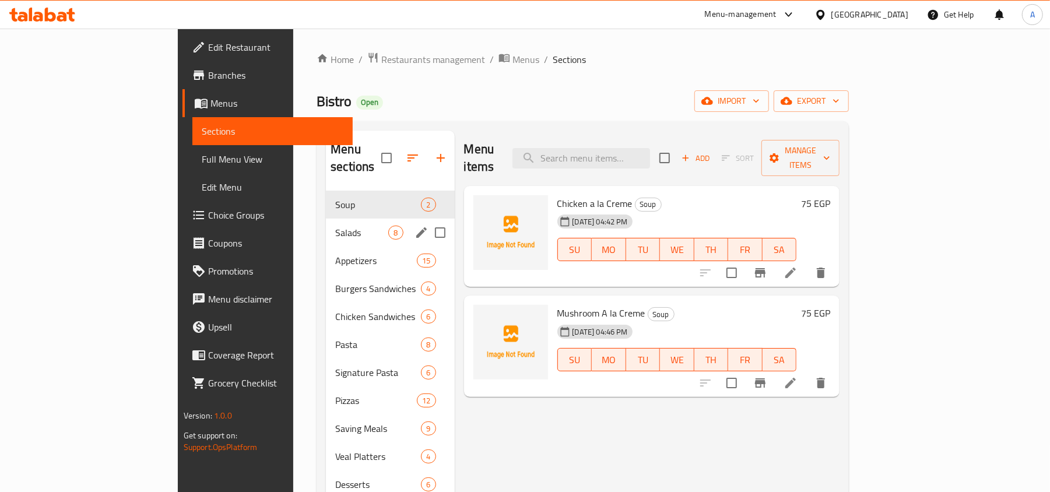
click at [335, 226] on span "Salads" at bounding box center [361, 233] width 53 height 14
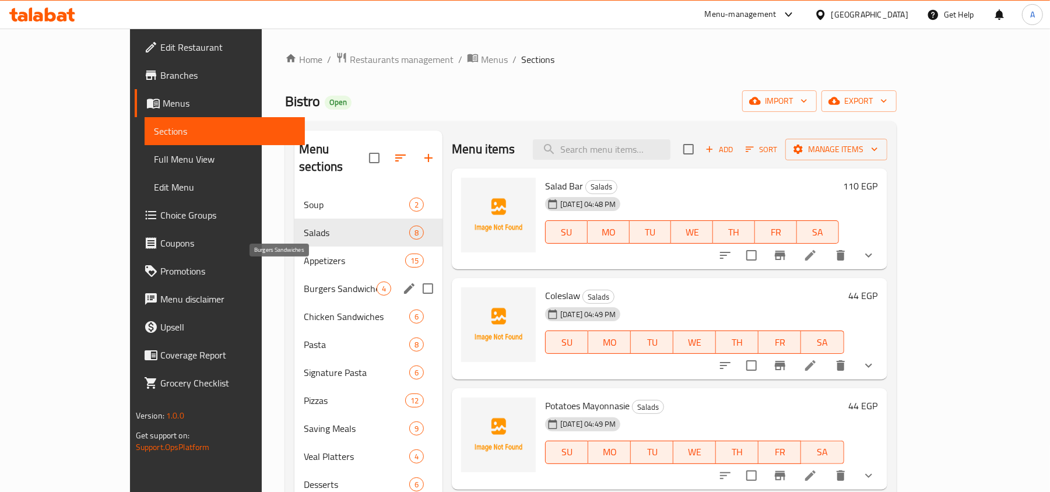
click at [304, 282] on span "Burgers Sandwiches" at bounding box center [340, 289] width 73 height 14
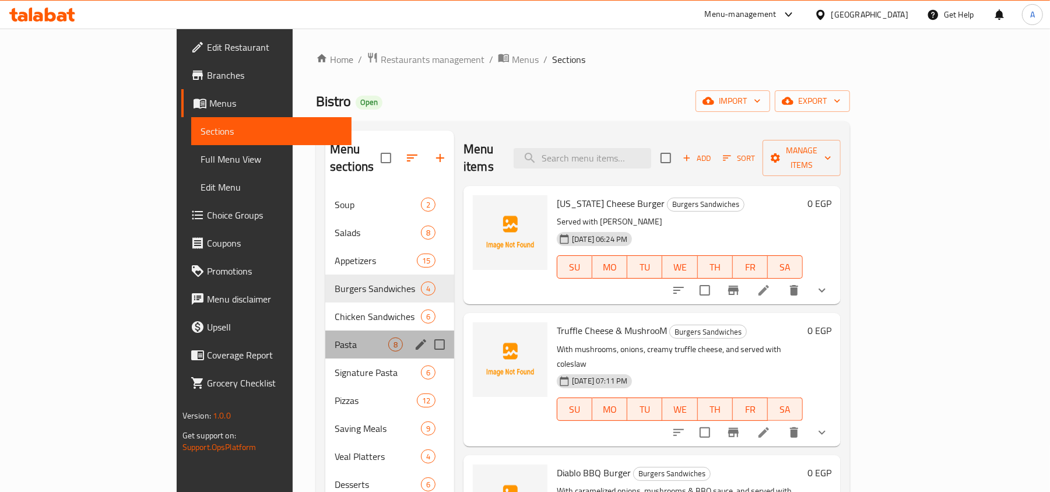
click at [325, 330] on div "Pasta 8" at bounding box center [389, 344] width 129 height 28
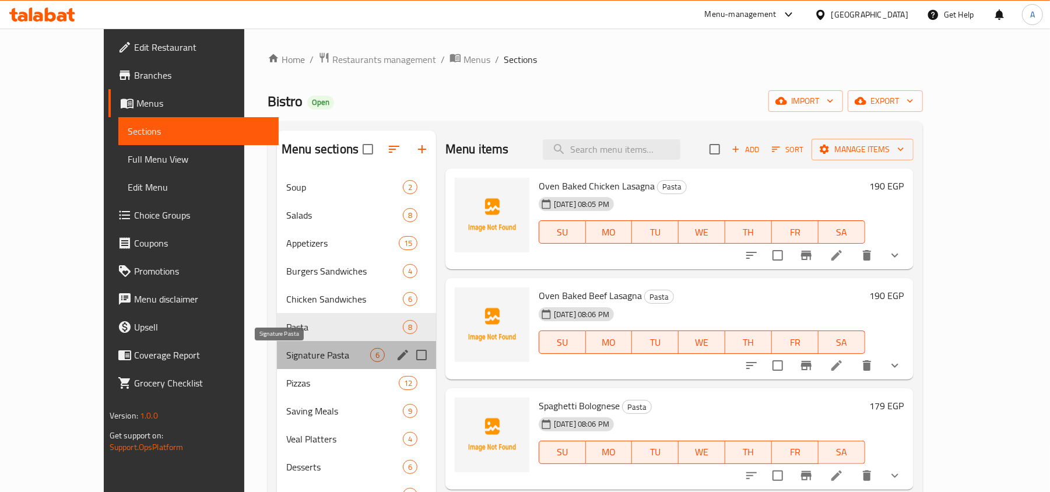
click at [286, 348] on span "Signature Pasta" at bounding box center [328, 355] width 84 height 14
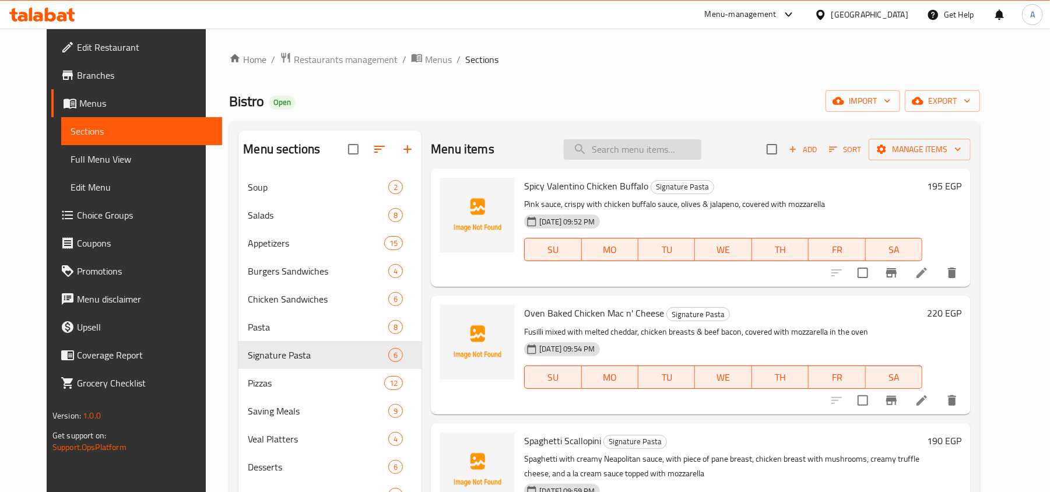
click at [680, 154] on input "search" at bounding box center [633, 149] width 138 height 20
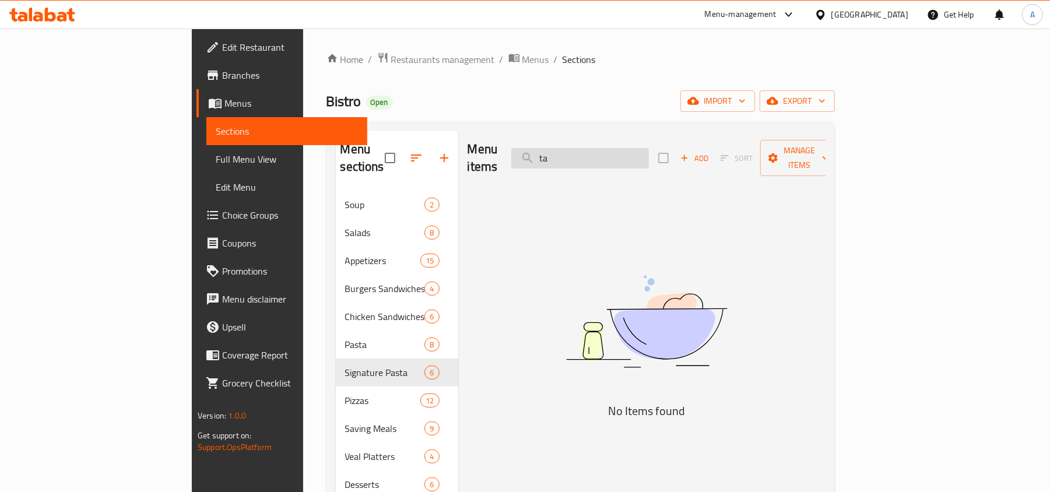
type input "t"
type input "j"
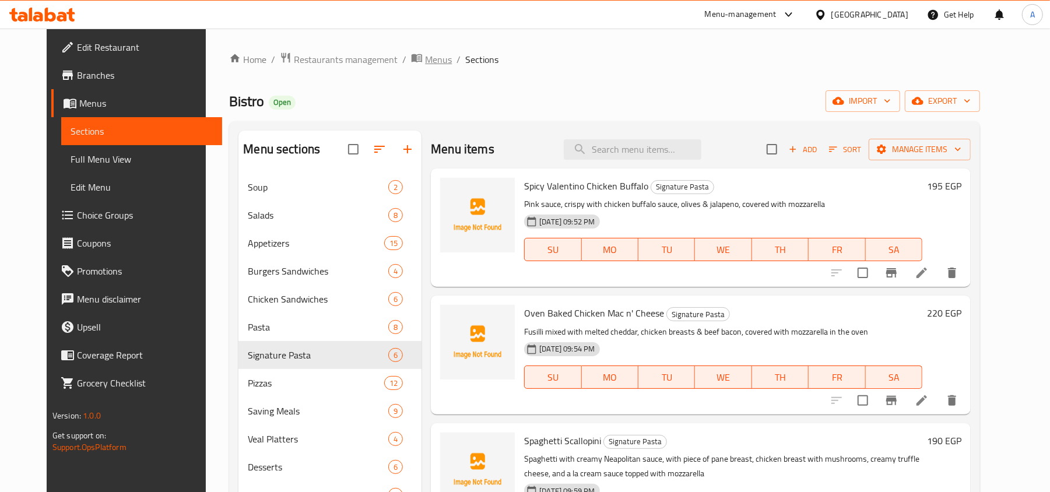
click at [425, 52] on span "Menus" at bounding box center [438, 59] width 27 height 14
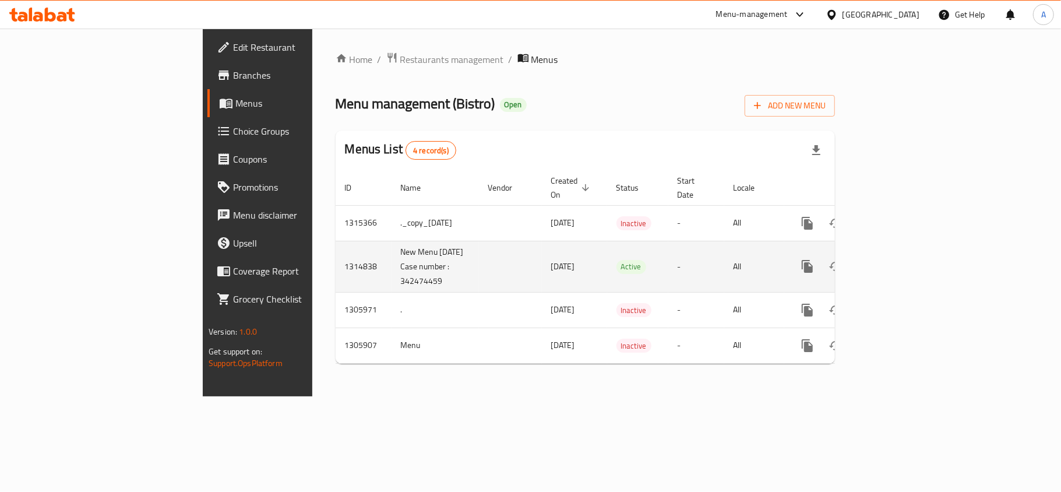
click at [392, 272] on td "New Menu [DATE] Case number : 342474459" at bounding box center [435, 266] width 87 height 51
click at [906, 255] on link "enhanced table" at bounding box center [892, 266] width 28 height 28
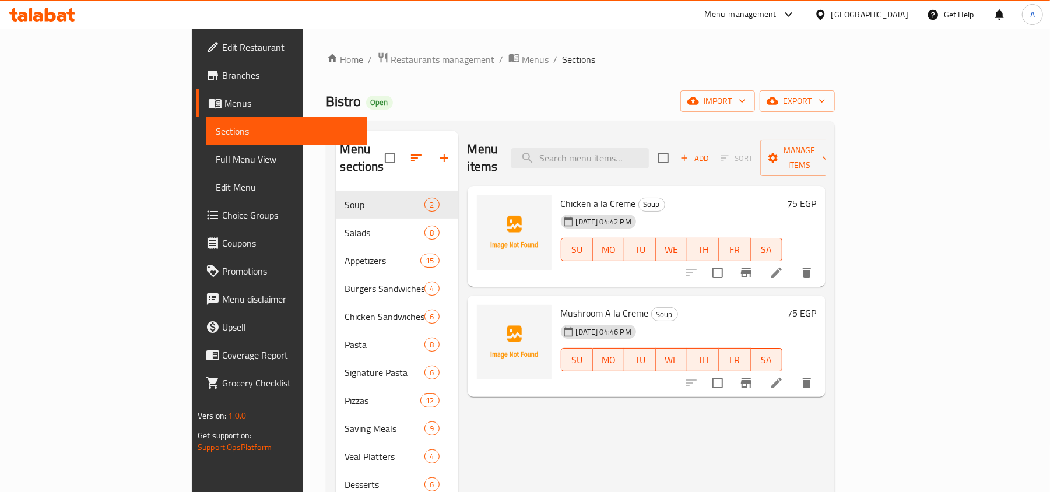
click at [216, 163] on span "Full Menu View" at bounding box center [287, 159] width 142 height 14
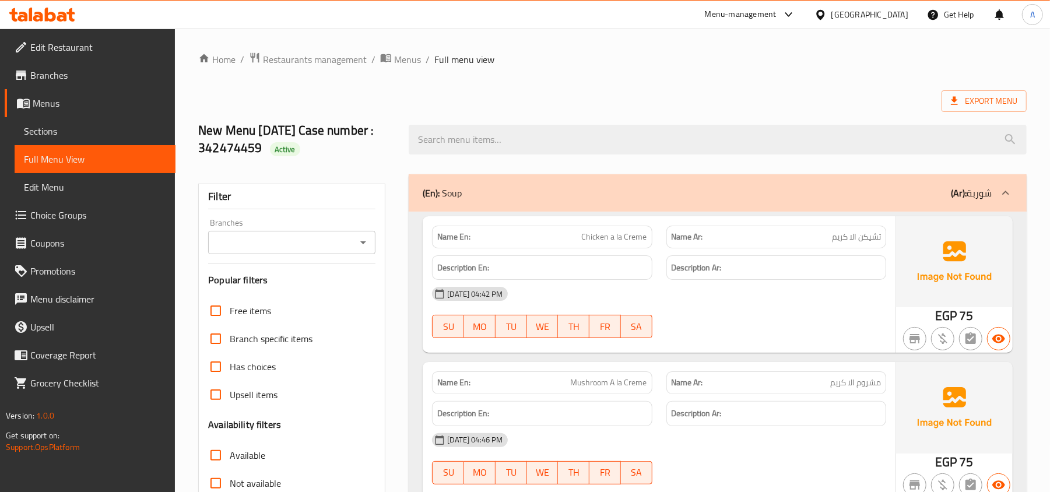
click at [588, 105] on div "New Menu [DATE] Case number : 342474459 Active" at bounding box center [612, 139] width 842 height 69
click at [678, 104] on div "Export Menu" at bounding box center [612, 101] width 828 height 22
click at [619, 101] on div "Export Menu" at bounding box center [612, 101] width 828 height 22
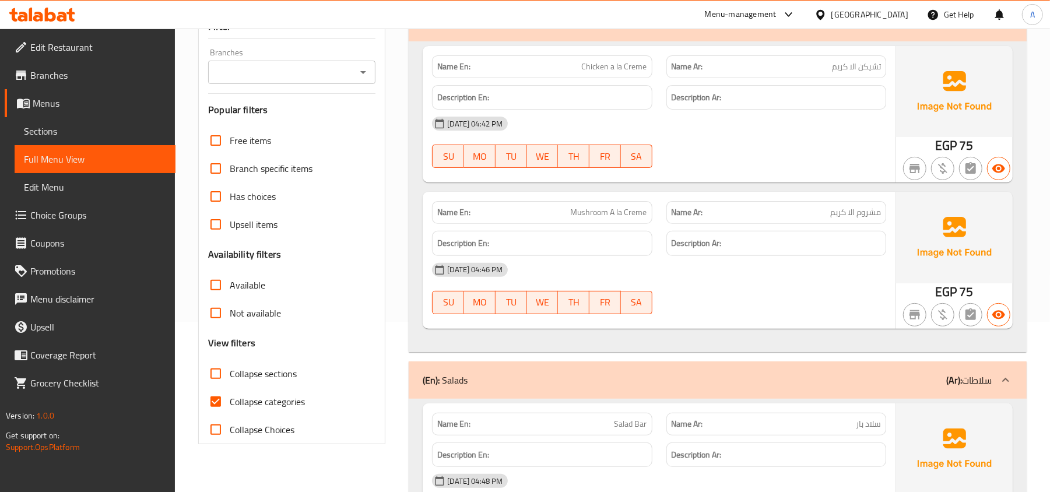
scroll to position [322, 0]
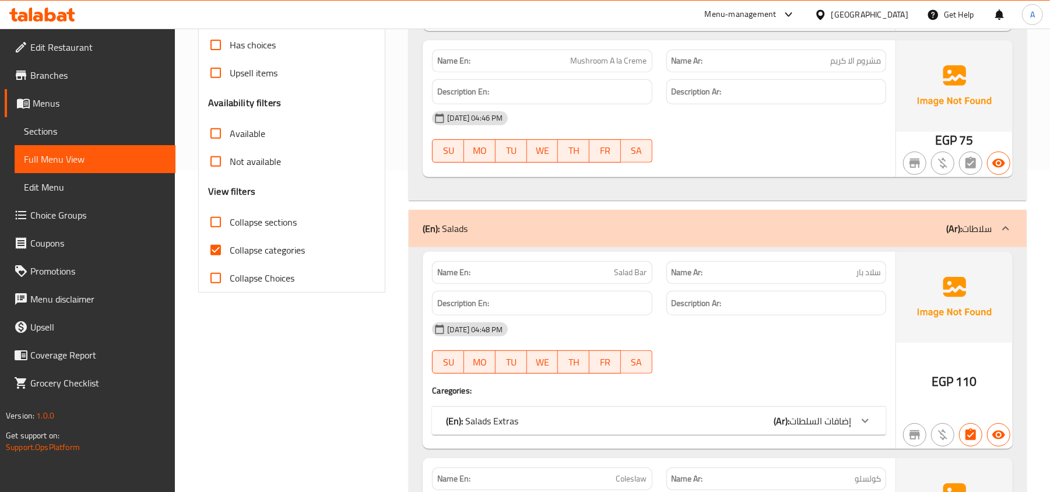
click at [250, 248] on span "Collapse categories" at bounding box center [267, 250] width 75 height 14
click at [230, 248] on input "Collapse categories" at bounding box center [216, 250] width 28 height 28
checkbox input "false"
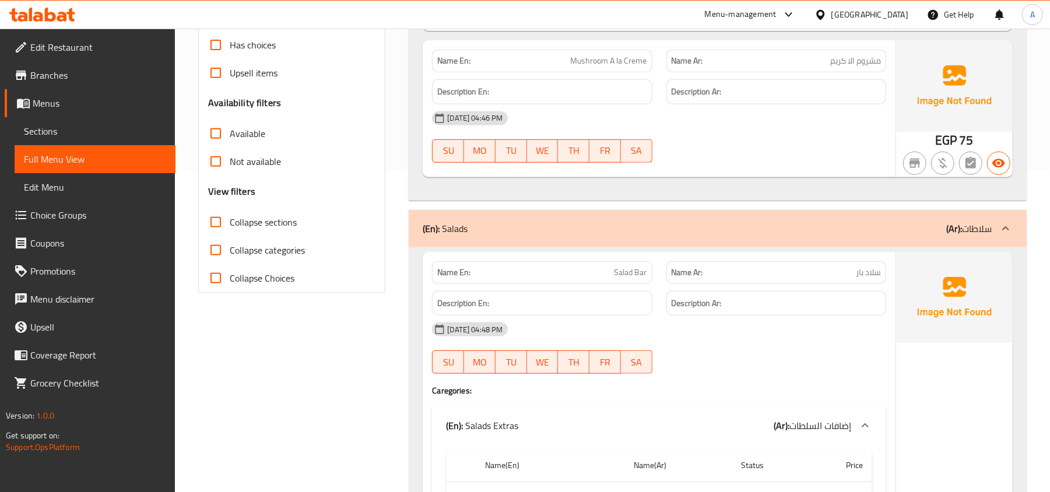
click at [744, 129] on div "[DATE] 04:46 PM" at bounding box center [659, 118] width 468 height 28
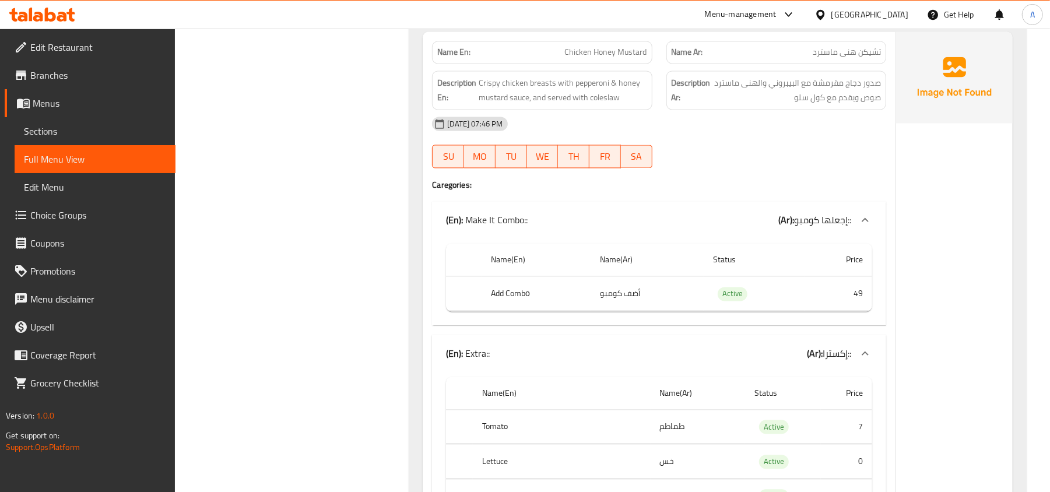
scroll to position [76290, 0]
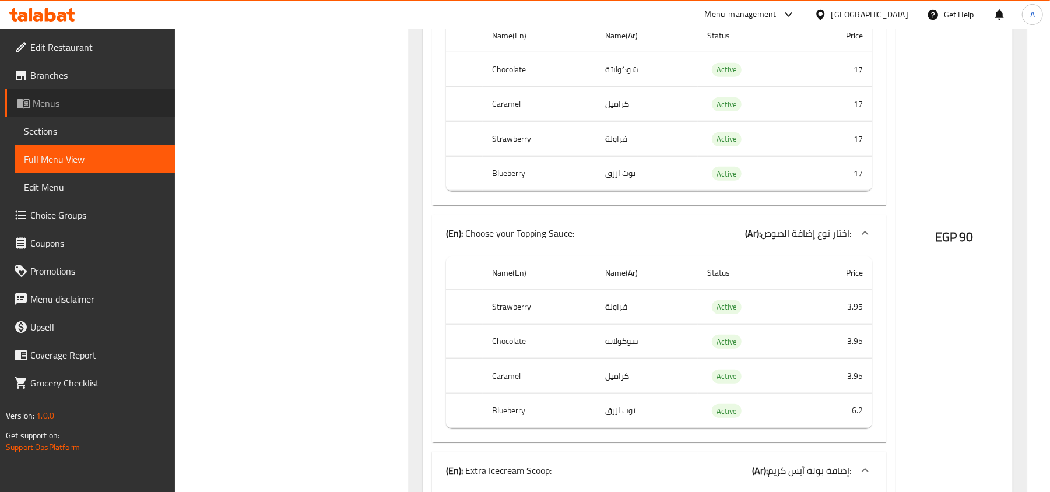
click at [51, 107] on span "Menus" at bounding box center [99, 103] width 133 height 14
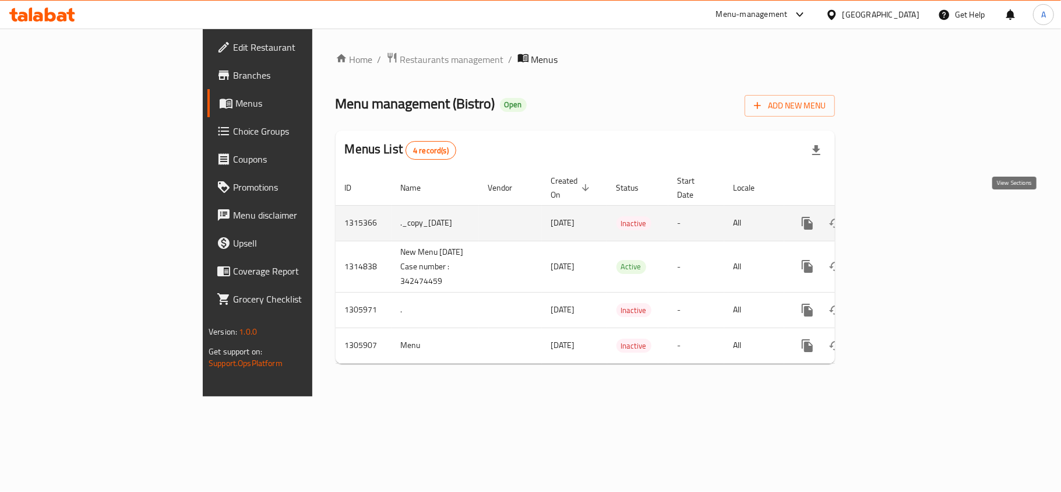
click at [899, 216] on icon "enhanced table" at bounding box center [892, 223] width 14 height 14
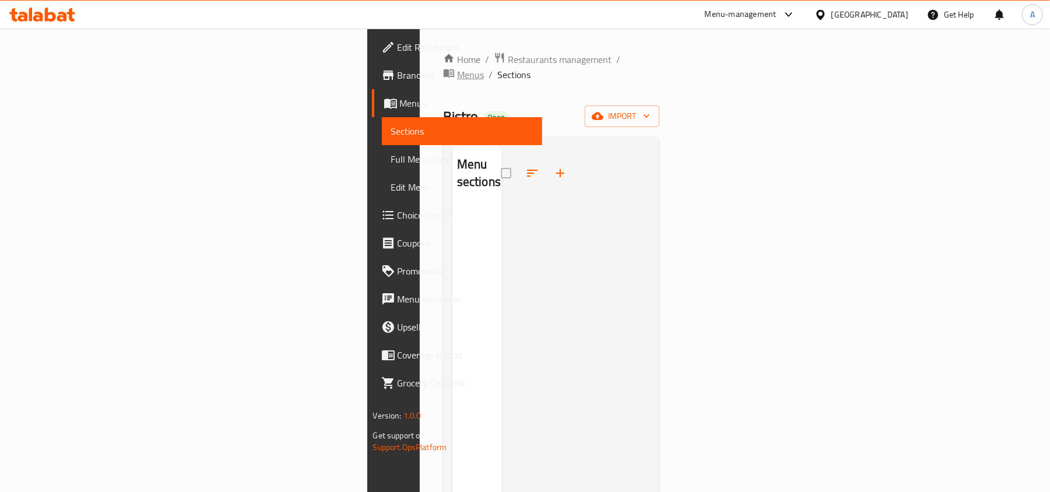
click at [457, 68] on span "Menus" at bounding box center [470, 75] width 27 height 14
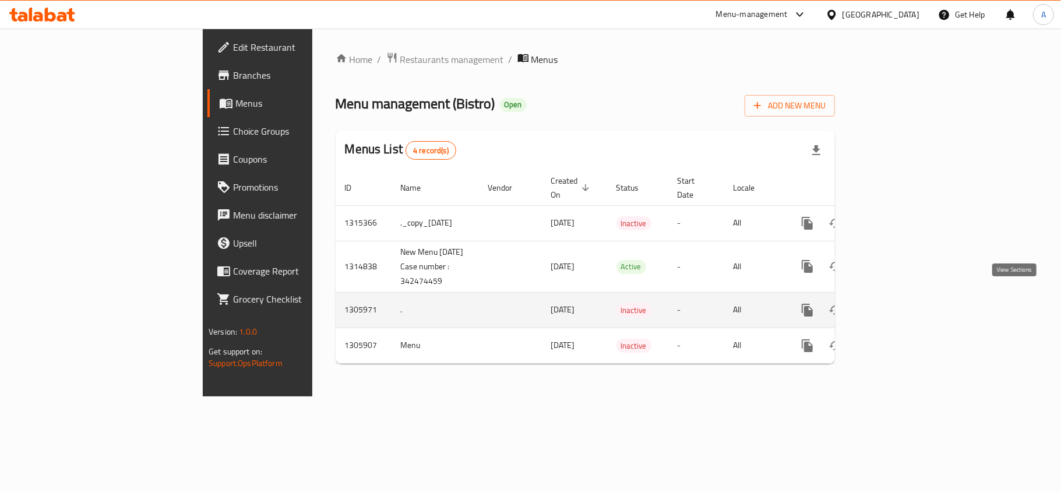
click at [897, 305] on icon "enhanced table" at bounding box center [892, 310] width 10 height 10
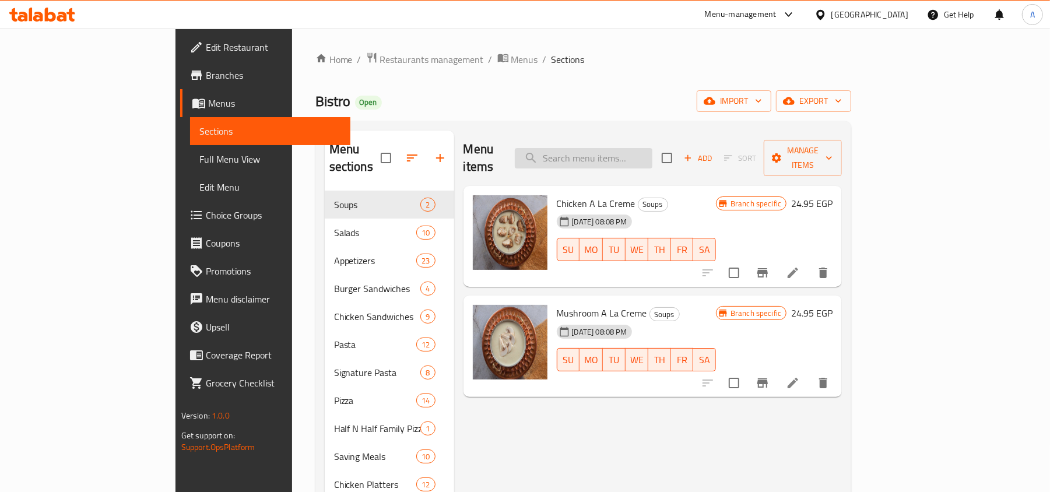
click at [652, 152] on input "search" at bounding box center [584, 158] width 138 height 20
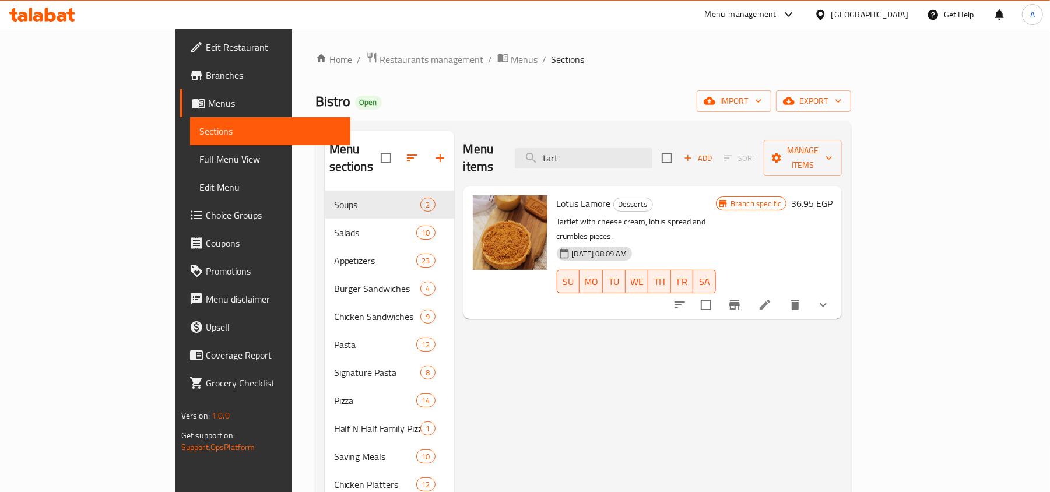
type input "tart"
click at [206, 75] on span "Branches" at bounding box center [274, 75] width 136 height 14
